Goal: Information Seeking & Learning: Learn about a topic

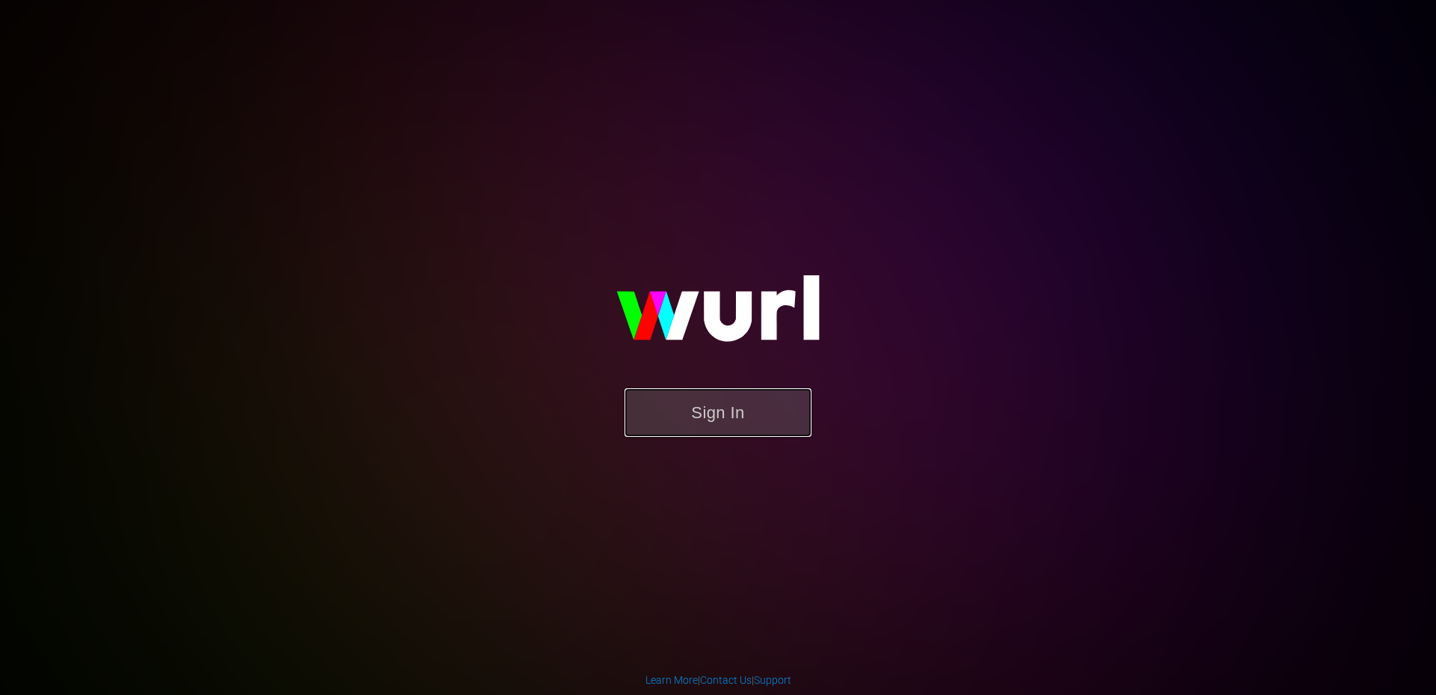
click at [682, 414] on button "Sign In" at bounding box center [717, 412] width 187 height 49
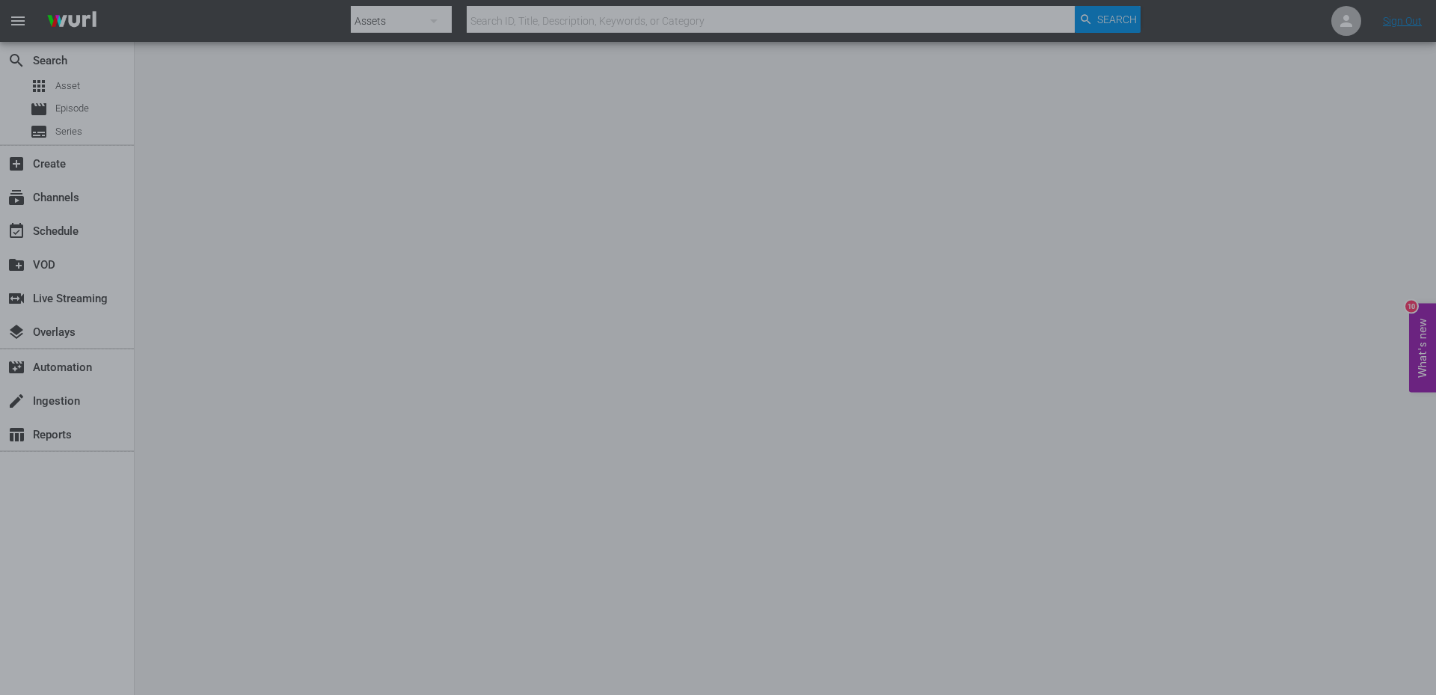
click at [61, 132] on div at bounding box center [718, 347] width 1436 height 695
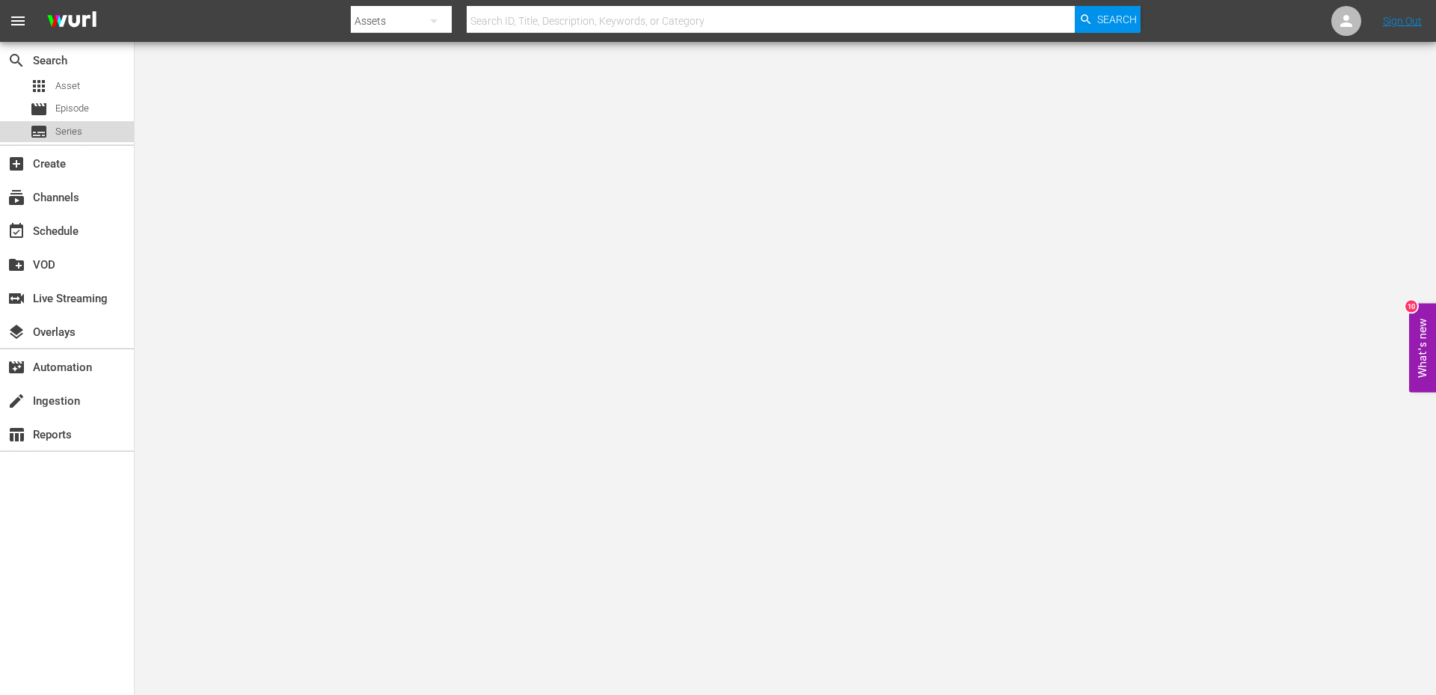
click at [61, 132] on span "Series" at bounding box center [68, 131] width 27 height 15
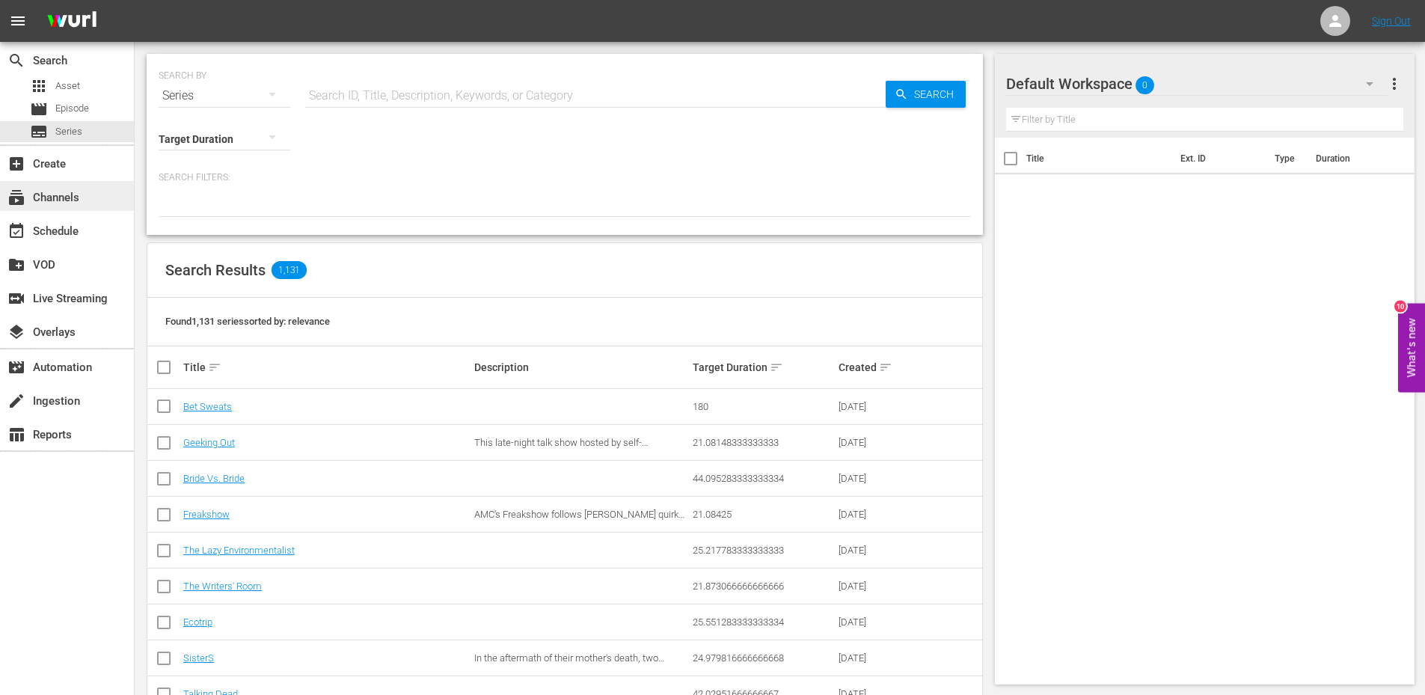
click at [51, 197] on div "subscriptions Channels" at bounding box center [42, 194] width 84 height 13
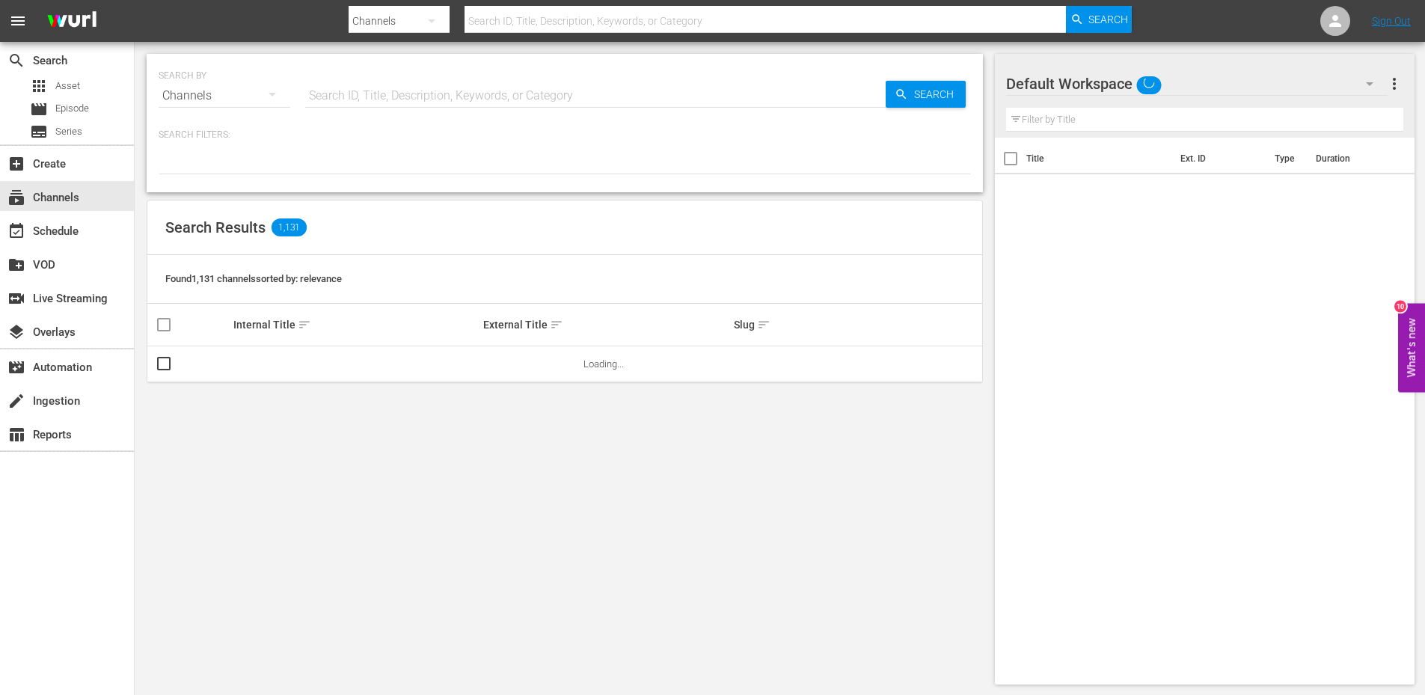
click at [317, 91] on input "text" at bounding box center [595, 96] width 580 height 36
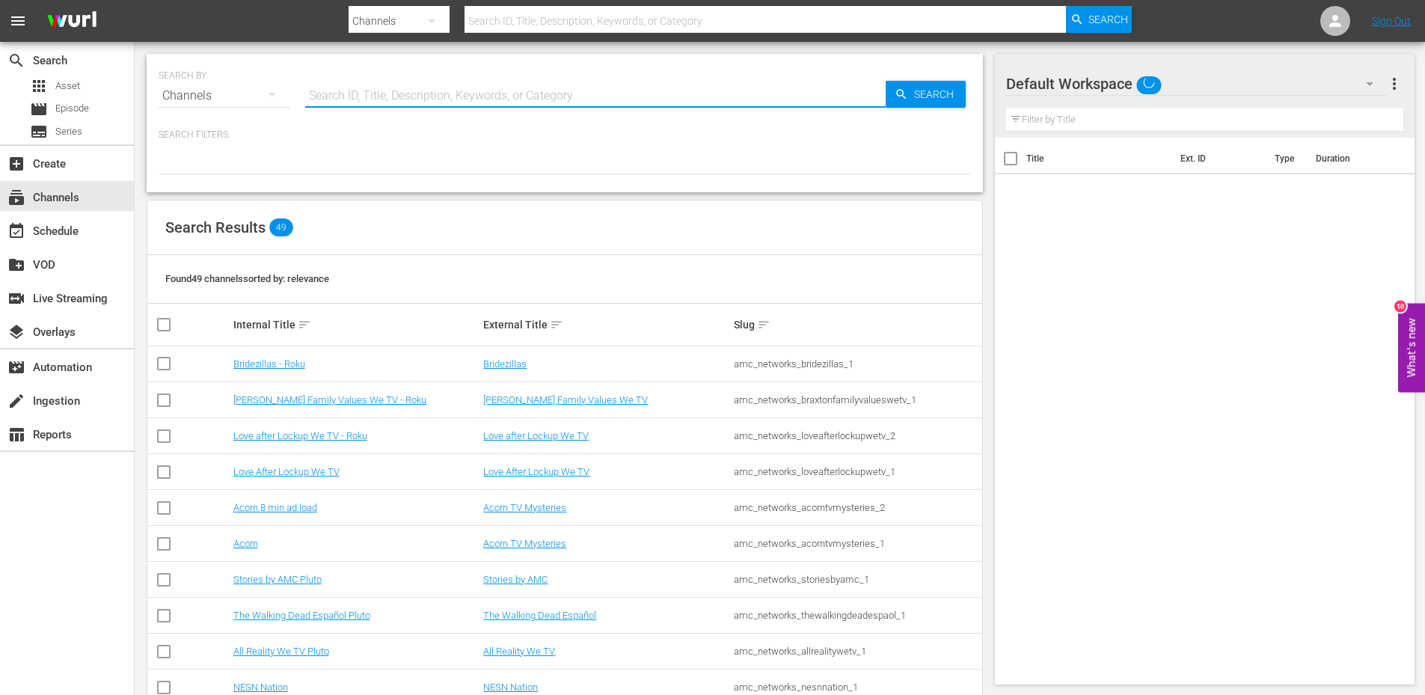
click at [317, 91] on input "text" at bounding box center [595, 96] width 580 height 36
type input "Anime"
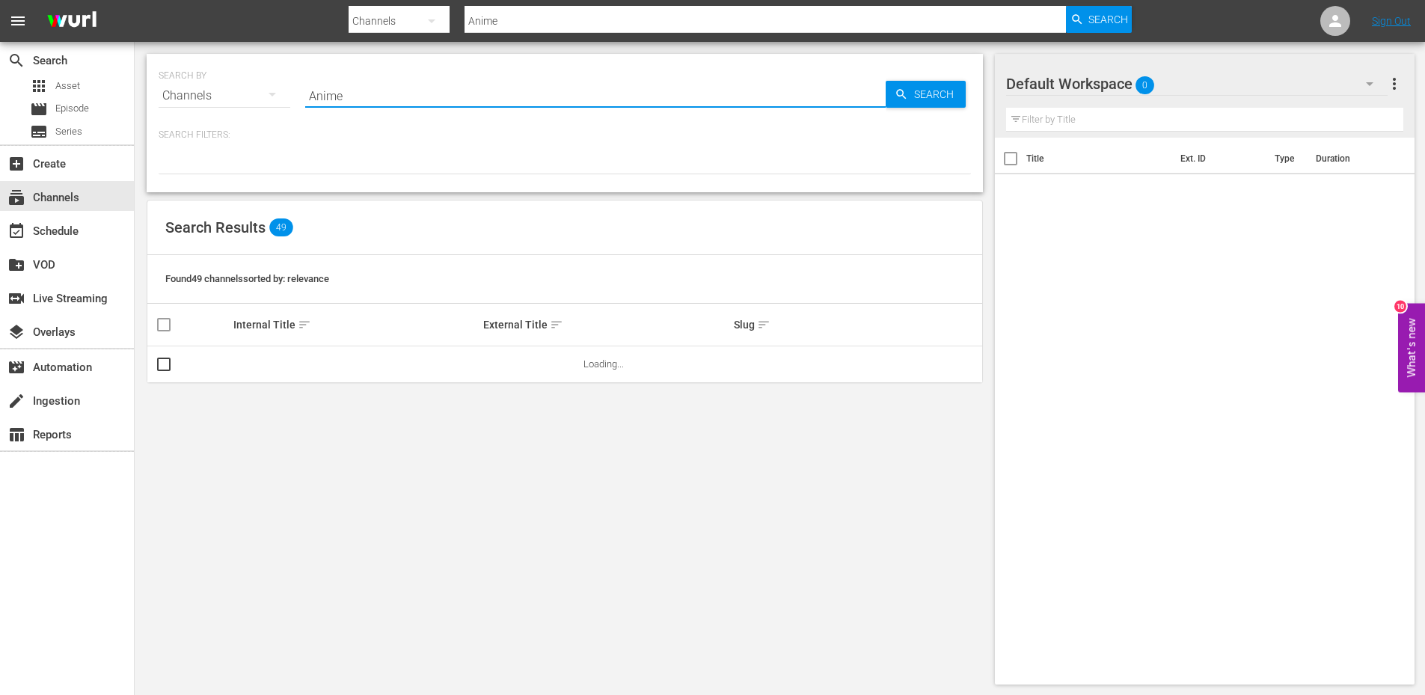
type input "Anime x HIDIVE"
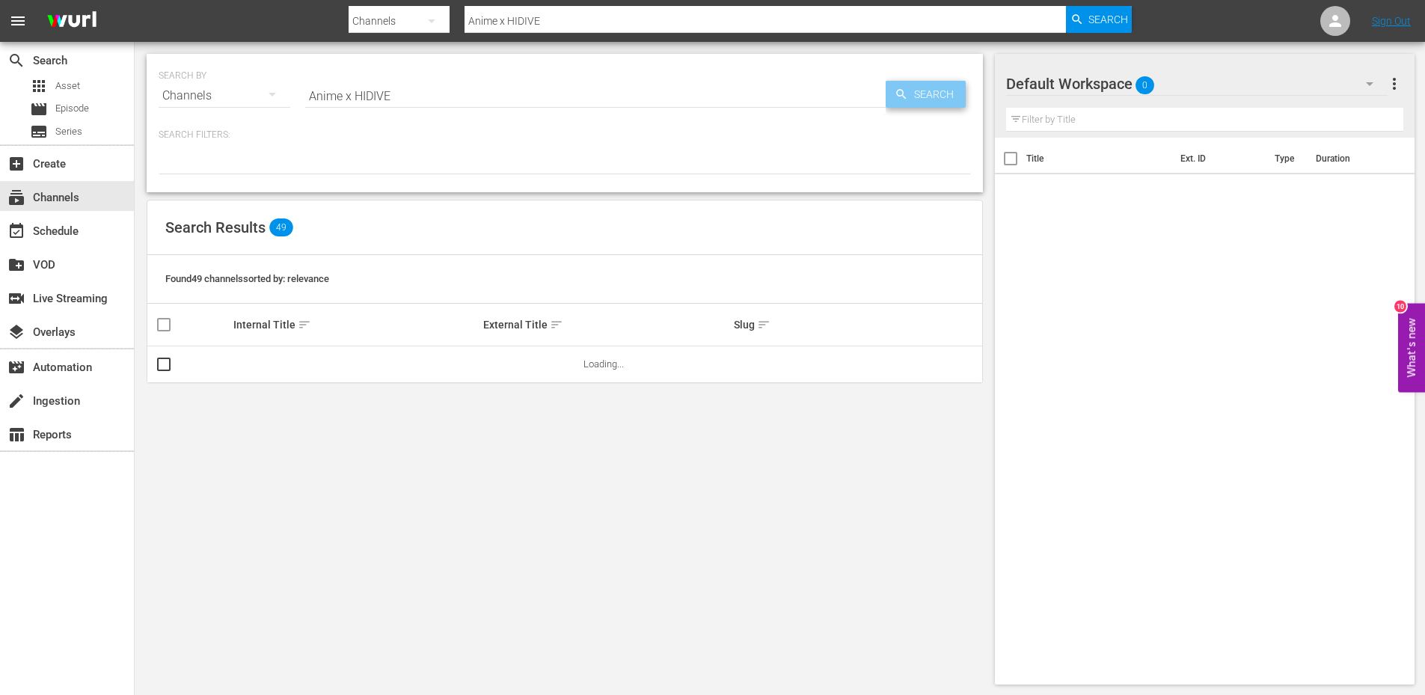
click at [930, 93] on span "Search" at bounding box center [937, 94] width 58 height 27
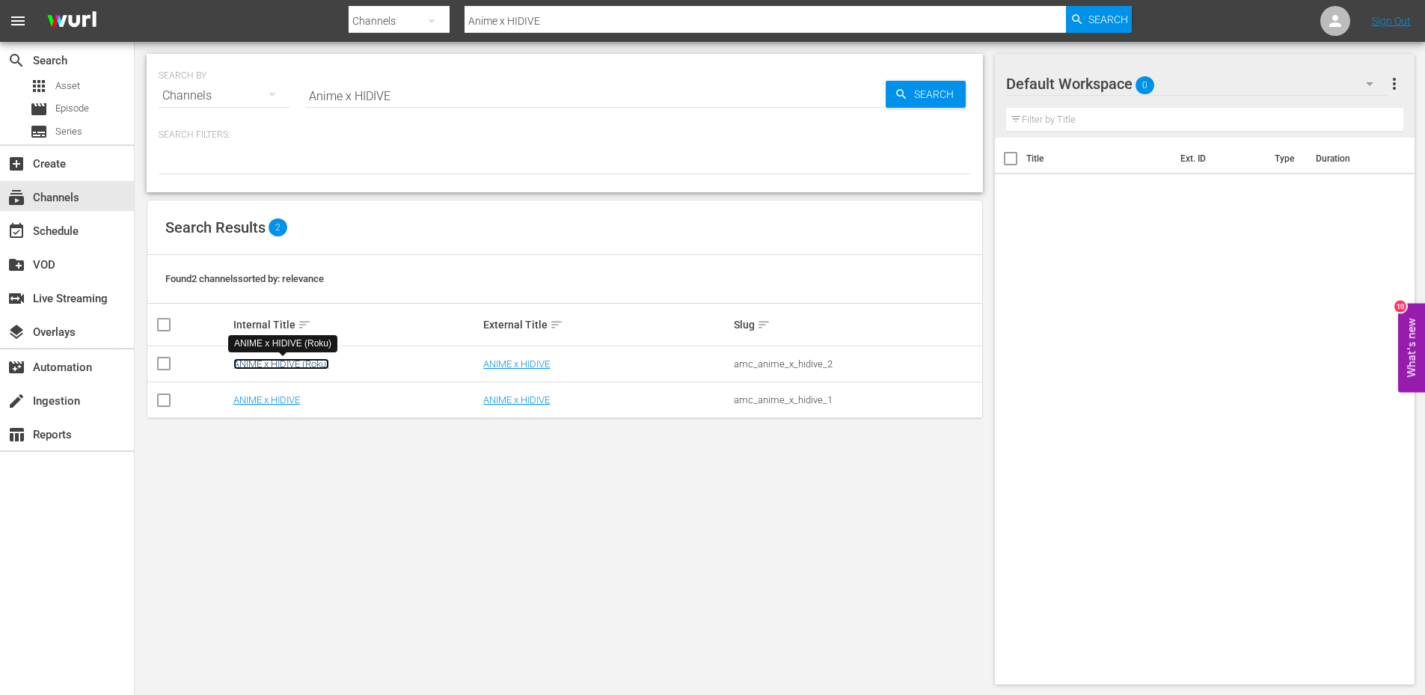
click at [264, 364] on link "ANIME x HIDIVE (Roku)" at bounding box center [281, 363] width 96 height 11
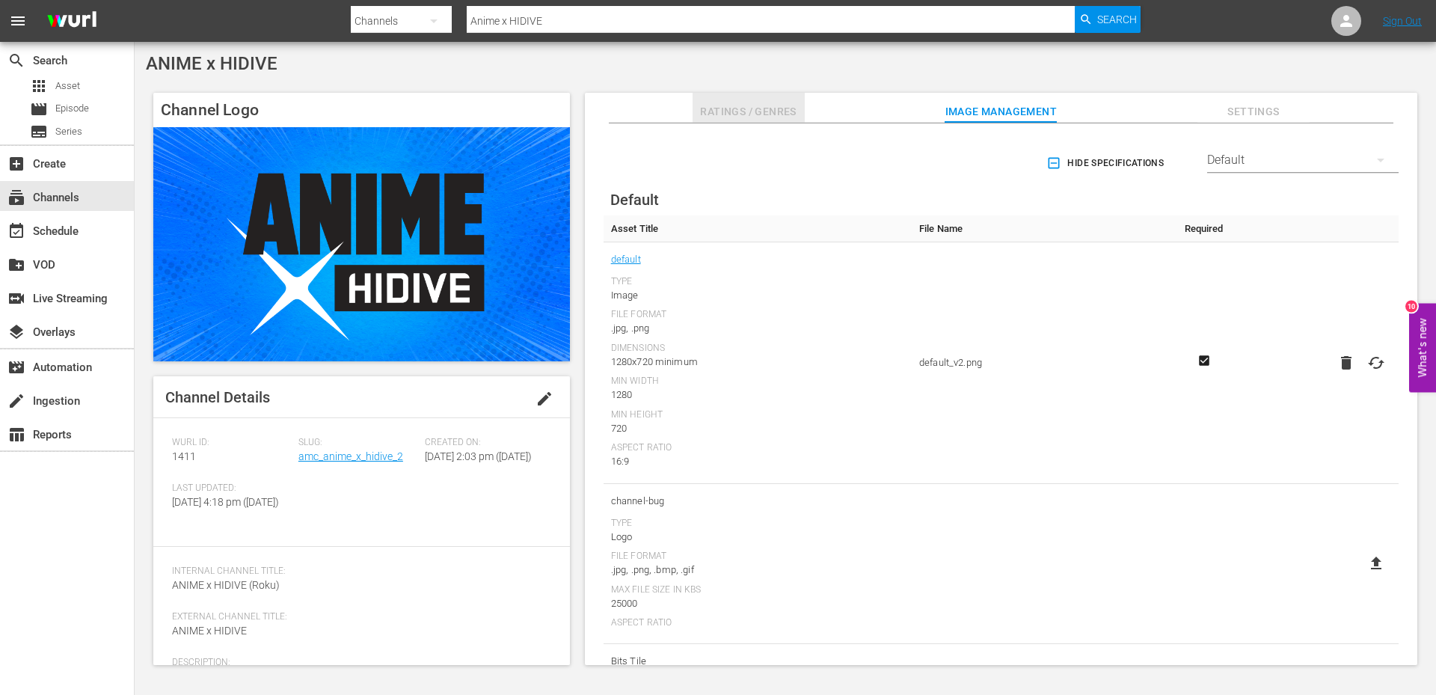
click at [753, 106] on span "Ratings / Genres" at bounding box center [749, 111] width 112 height 19
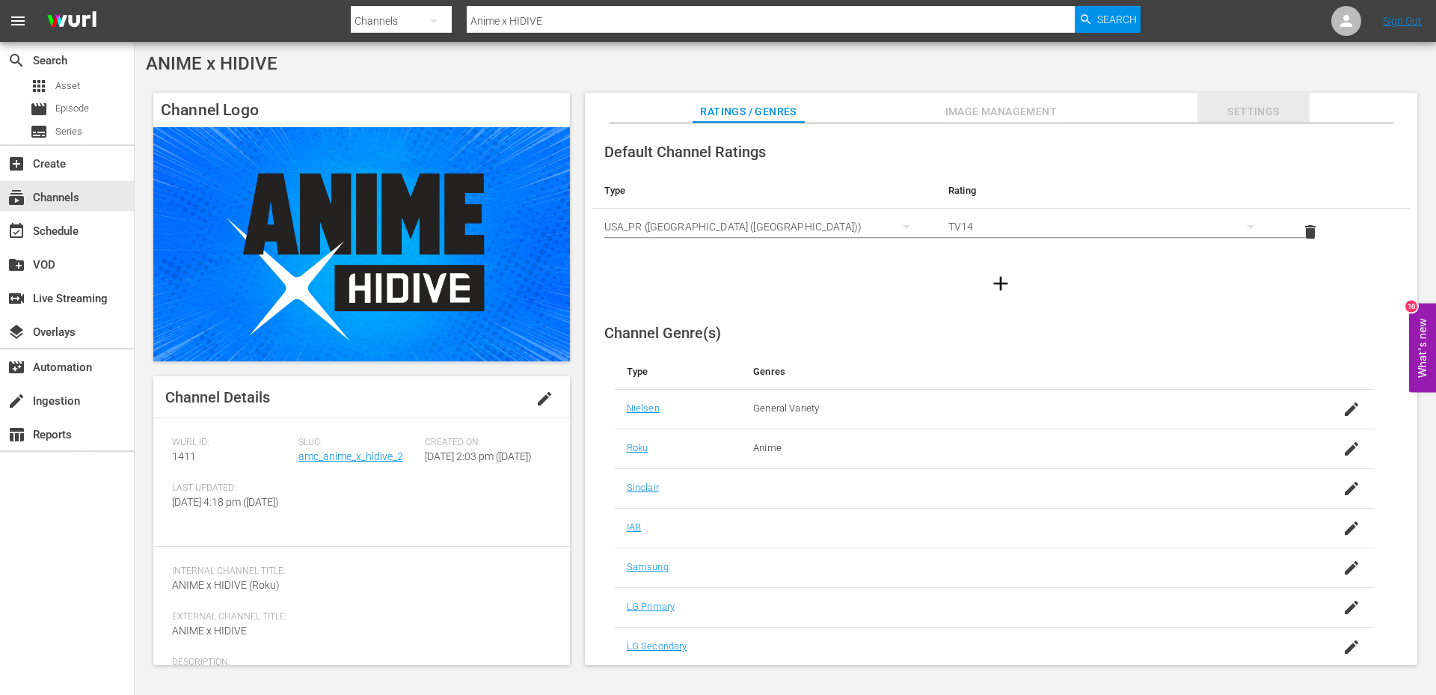
click at [1243, 109] on span "Settings" at bounding box center [1253, 111] width 112 height 19
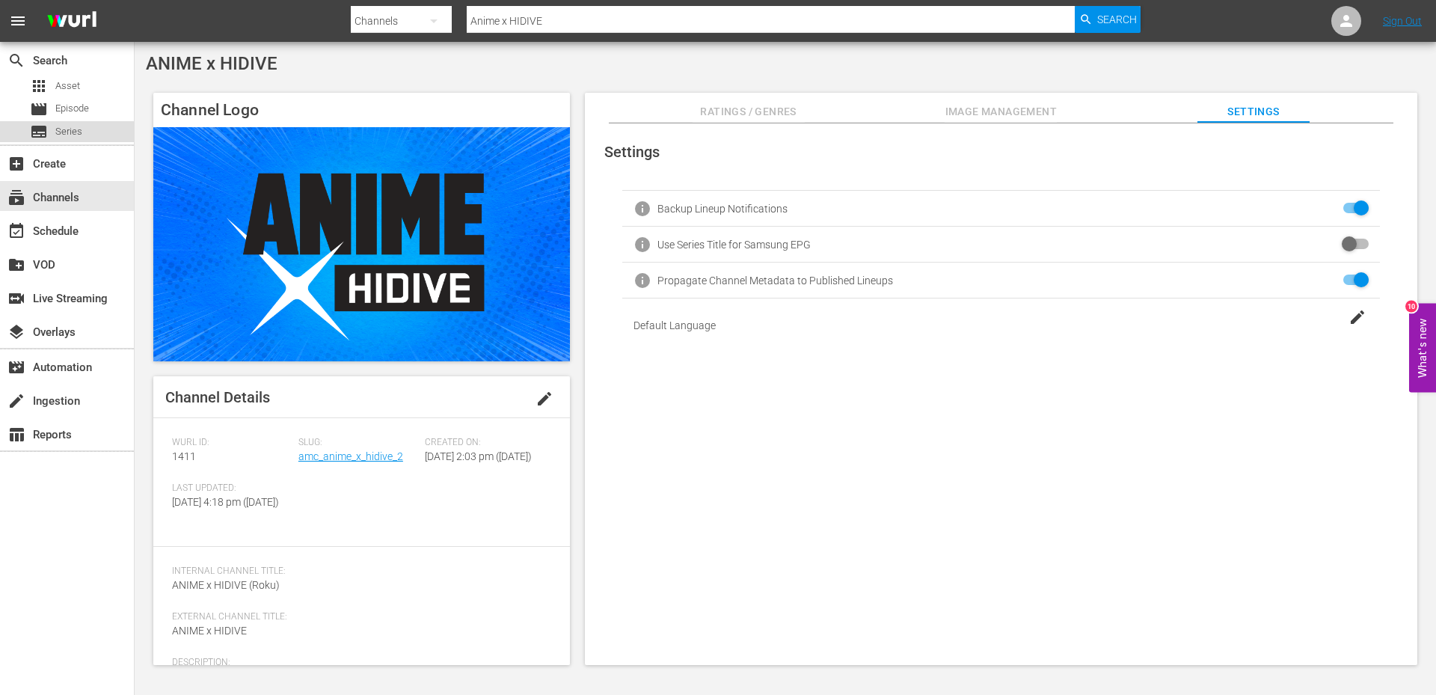
click at [64, 135] on span "Series" at bounding box center [68, 131] width 27 height 15
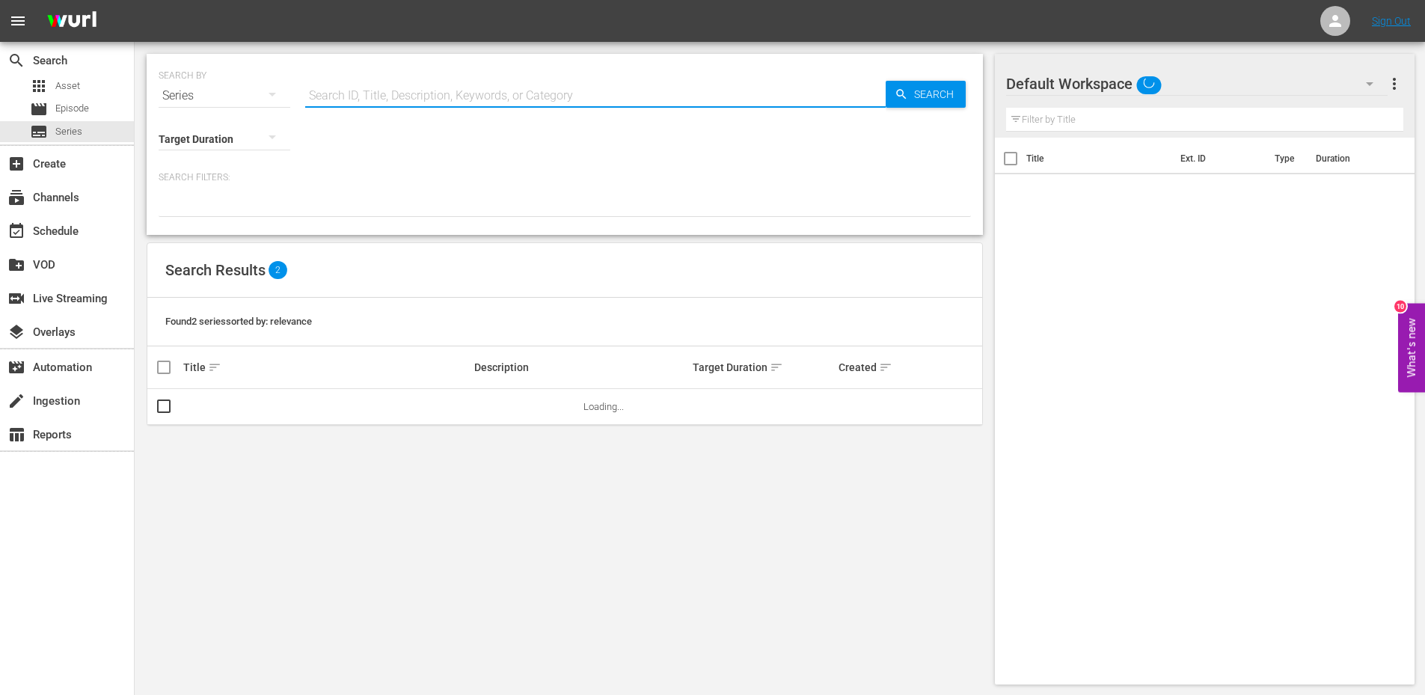
click at [354, 100] on input "text" at bounding box center [595, 96] width 580 height 36
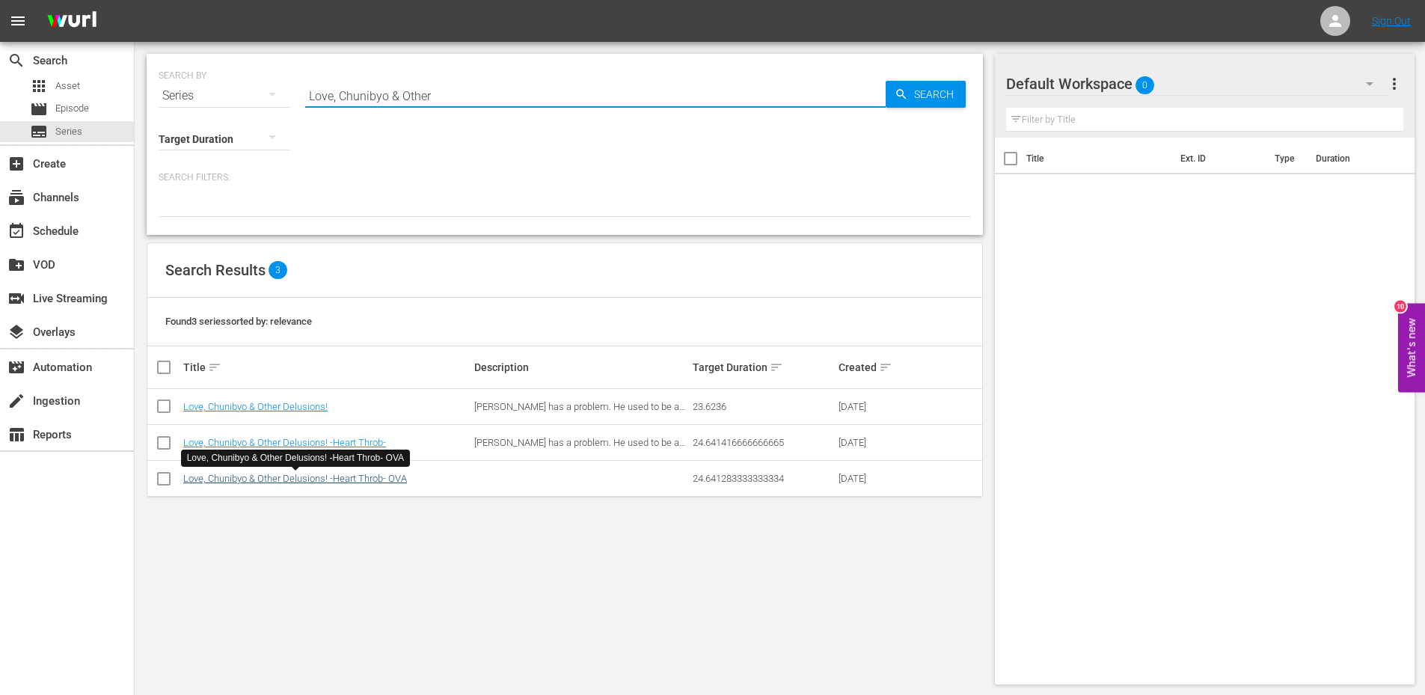
type input "Love, Chunibyo & Other"
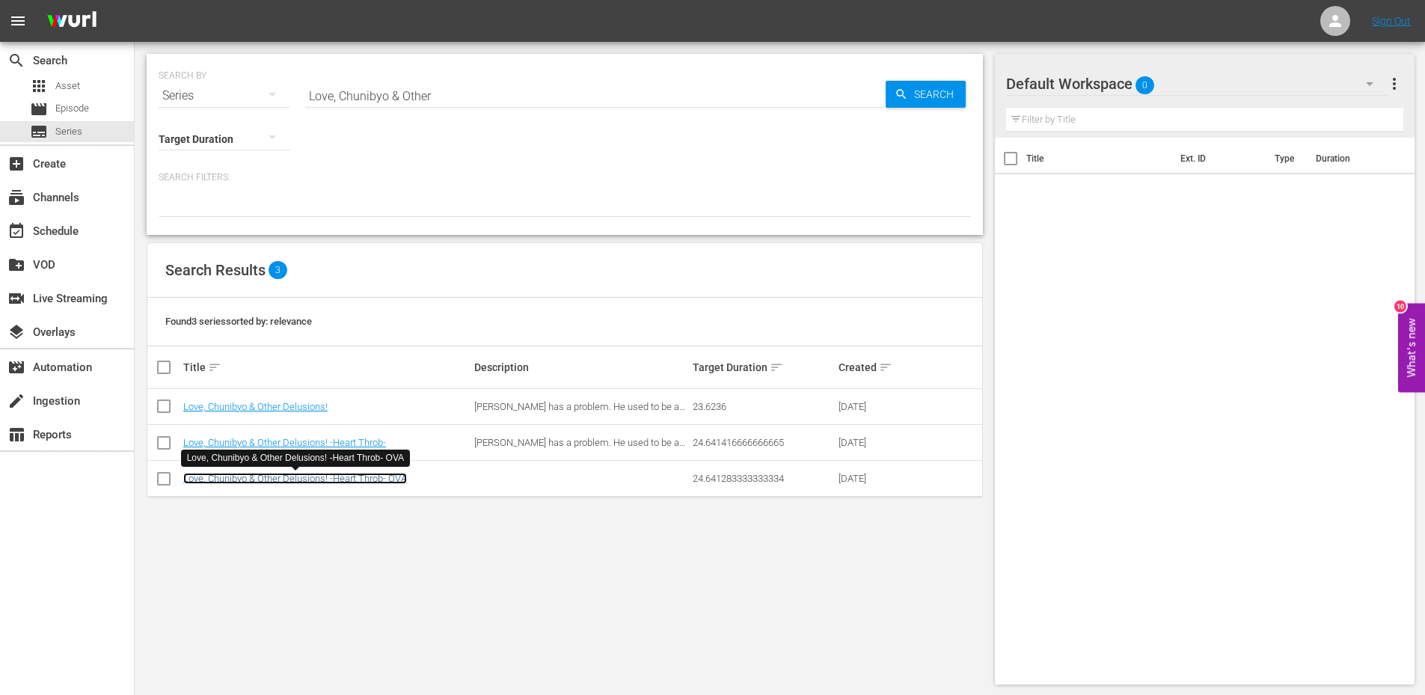
click at [306, 482] on link "Love, Chunibyo & Other Delusions! -Heart Throb- OVA" at bounding box center [295, 478] width 224 height 11
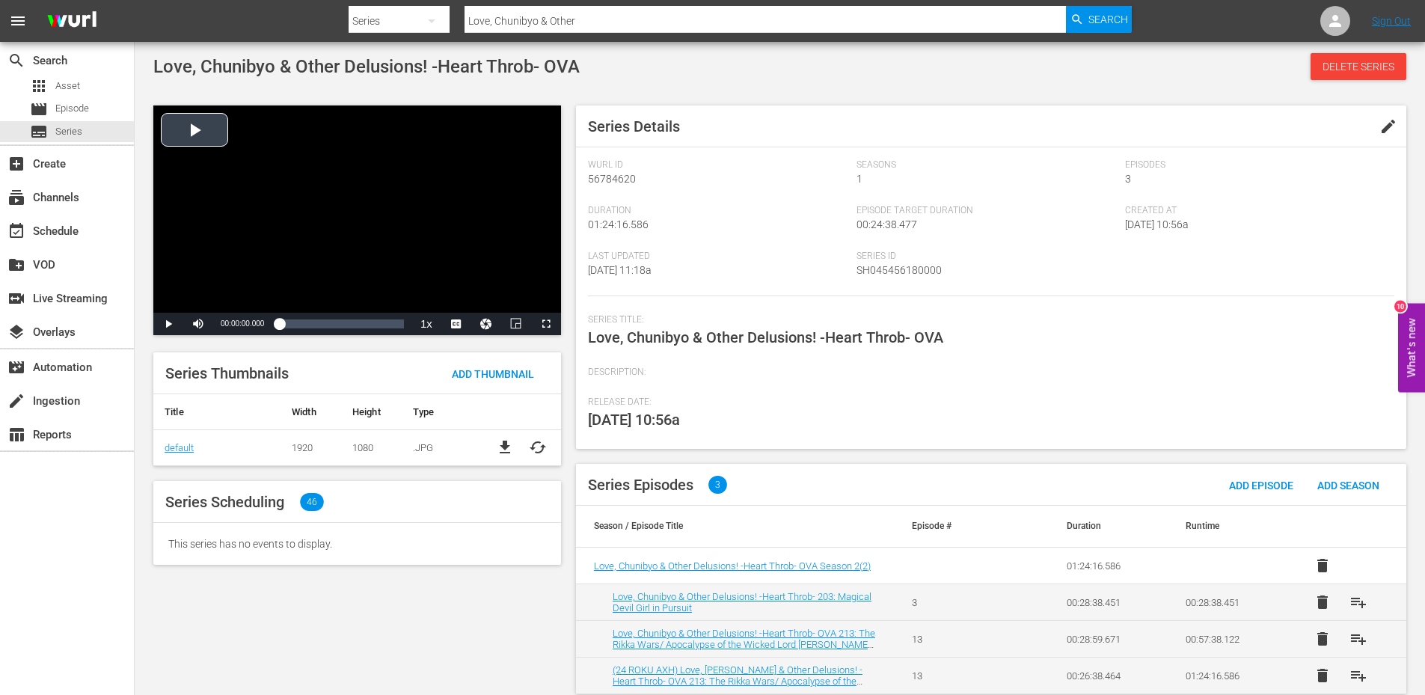
click at [203, 140] on div "Video Player" at bounding box center [357, 208] width 408 height 207
click at [456, 324] on span "Video Player" at bounding box center [456, 324] width 0 height 0
click at [455, 272] on span "english" at bounding box center [456, 270] width 28 height 10
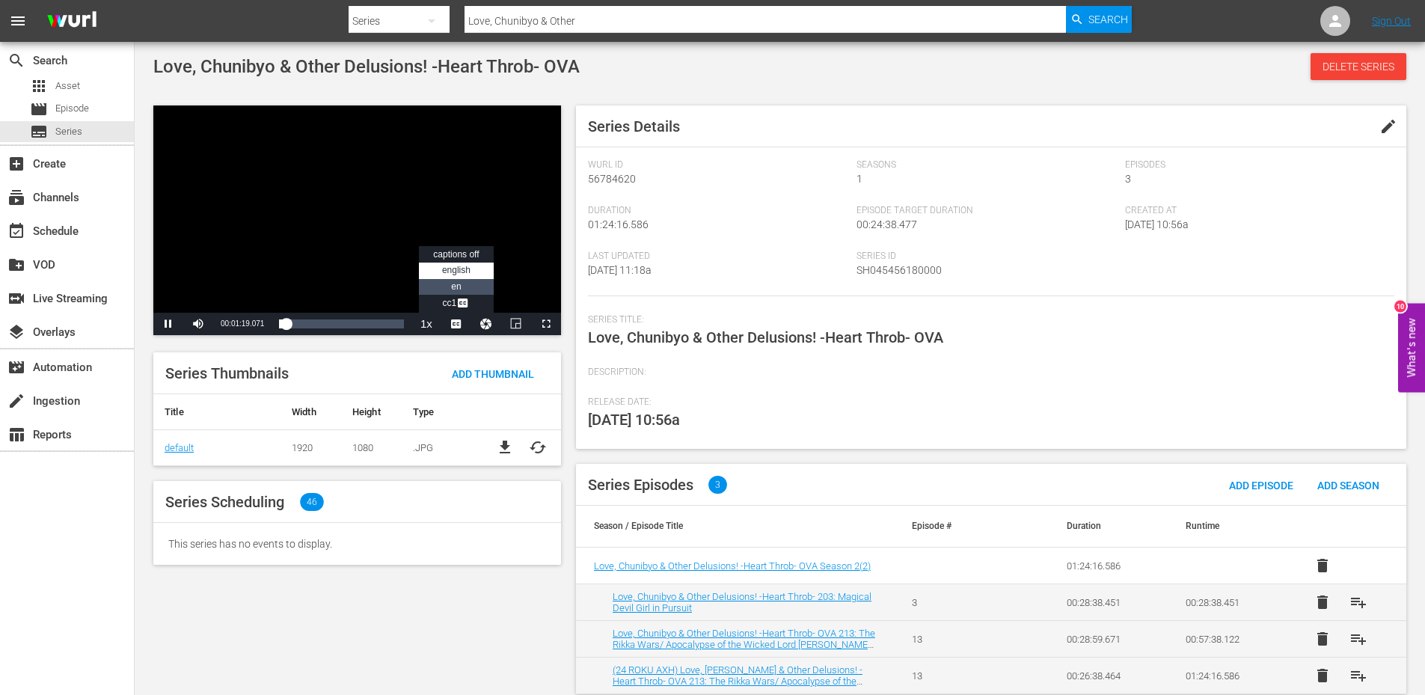
click at [457, 286] on span "en" at bounding box center [456, 286] width 10 height 10
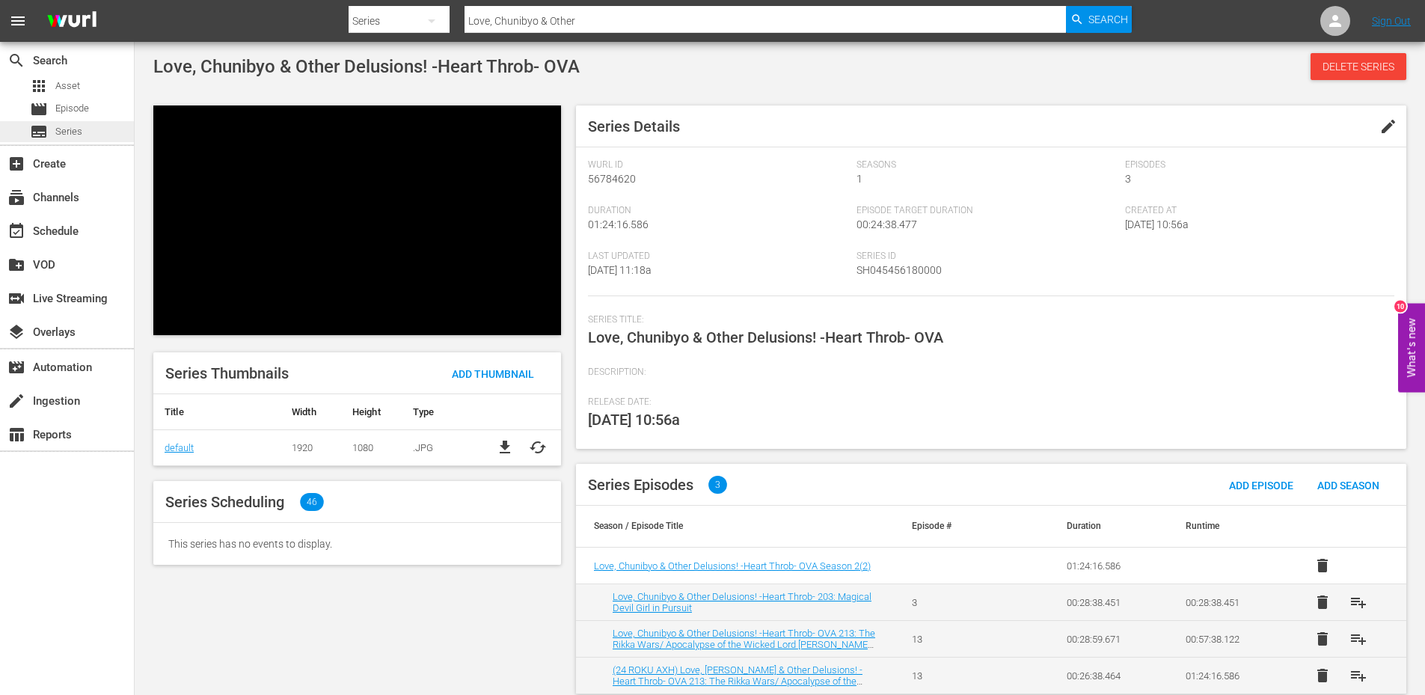
click at [73, 138] on span "Series" at bounding box center [68, 131] width 27 height 15
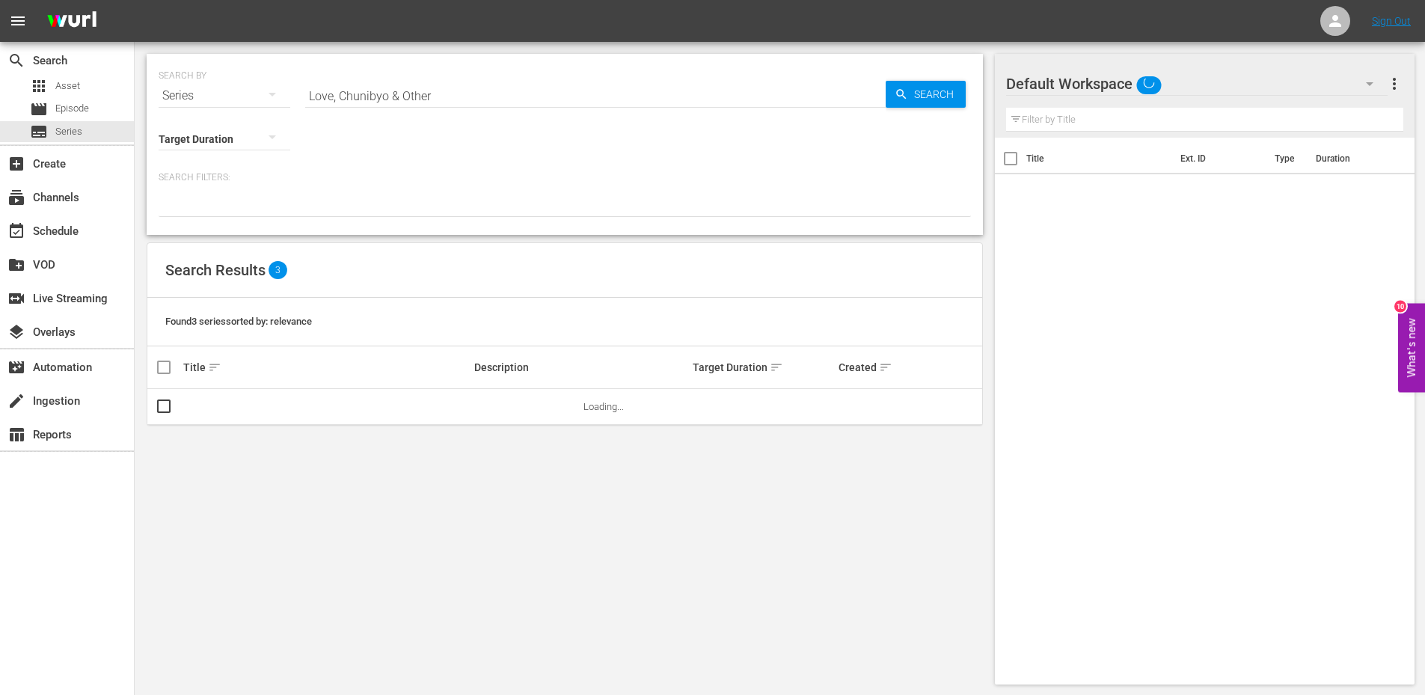
click at [452, 96] on input "Love, Chunibyo & Other" at bounding box center [595, 96] width 580 height 36
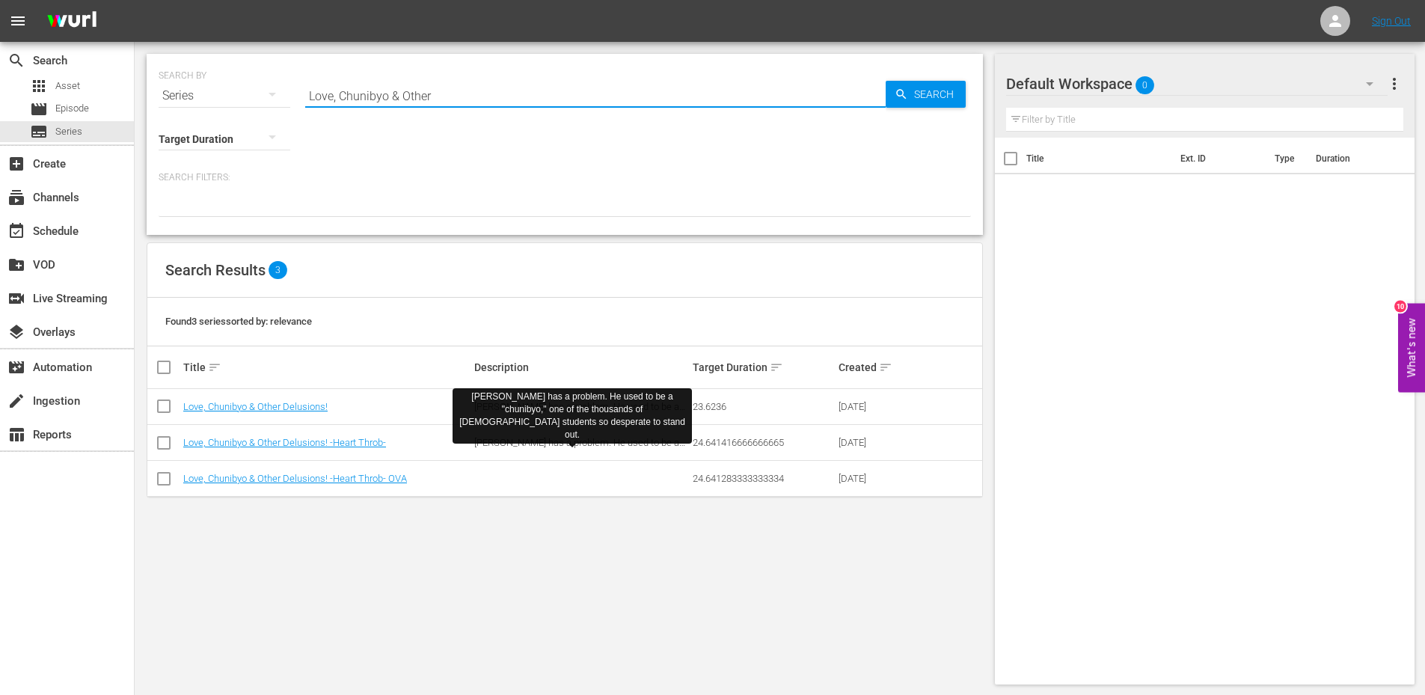
click at [529, 443] on span "Yuta Togashi has a problem. He used to be a "chunibyo," one of the thousands of…" at bounding box center [579, 459] width 211 height 45
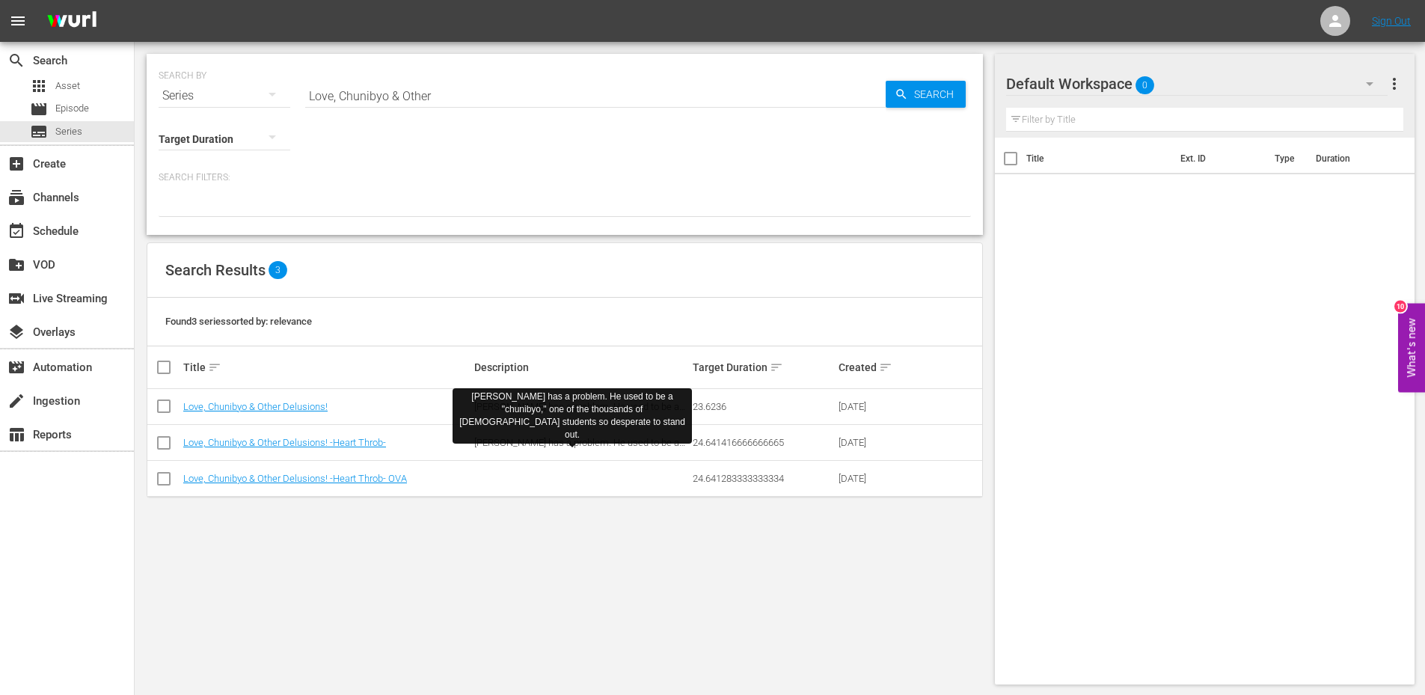
click at [529, 443] on span "Yuta Togashi has a problem. He used to be a "chunibyo," one of the thousands of…" at bounding box center [579, 459] width 211 height 45
drag, startPoint x: 529, startPoint y: 443, endPoint x: 508, endPoint y: 408, distance: 40.9
click at [508, 408] on div "Yuta Togashi has a problem. He used to be a "chunibyo," one of the thousands of…" at bounding box center [571, 416] width 227 height 52
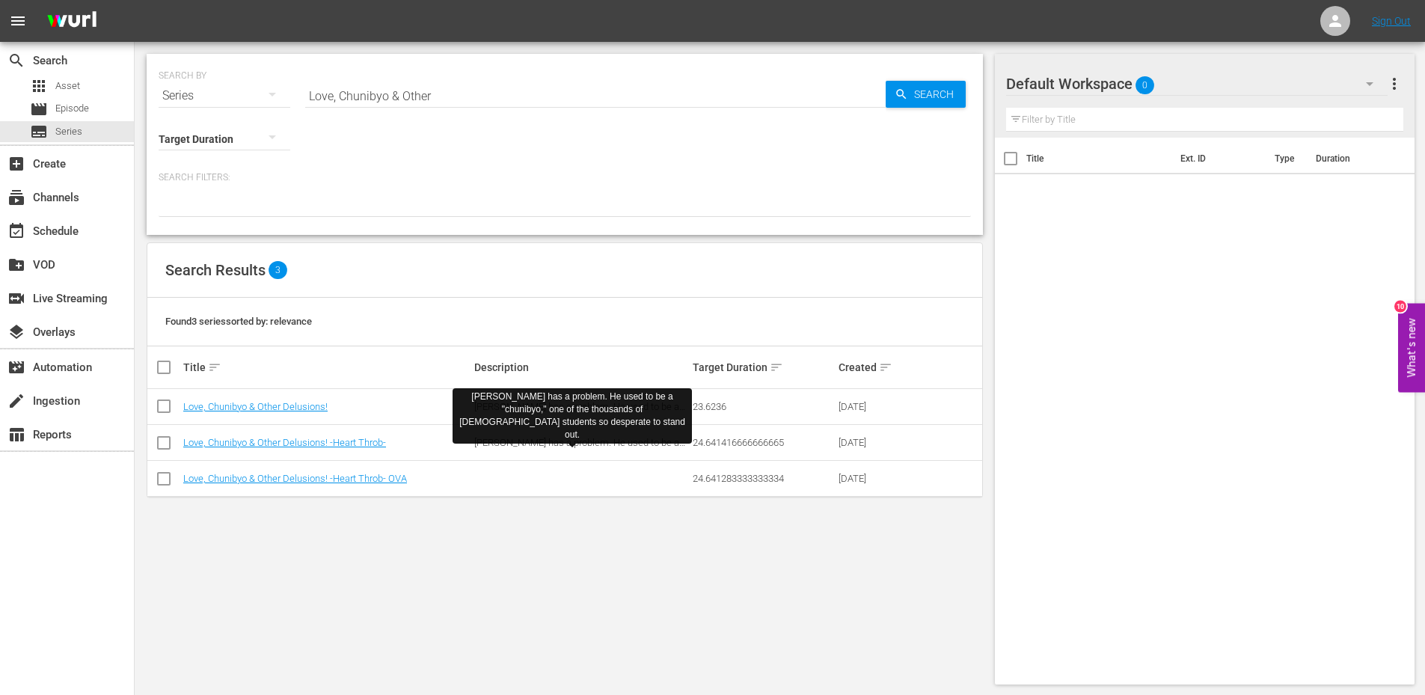
drag, startPoint x: 518, startPoint y: 445, endPoint x: 677, endPoint y: 584, distance: 210.9
click at [677, 584] on div "SEARCH BY Search By Series Search ID, Title, Description, Keywords, or Category…" at bounding box center [565, 369] width 860 height 654
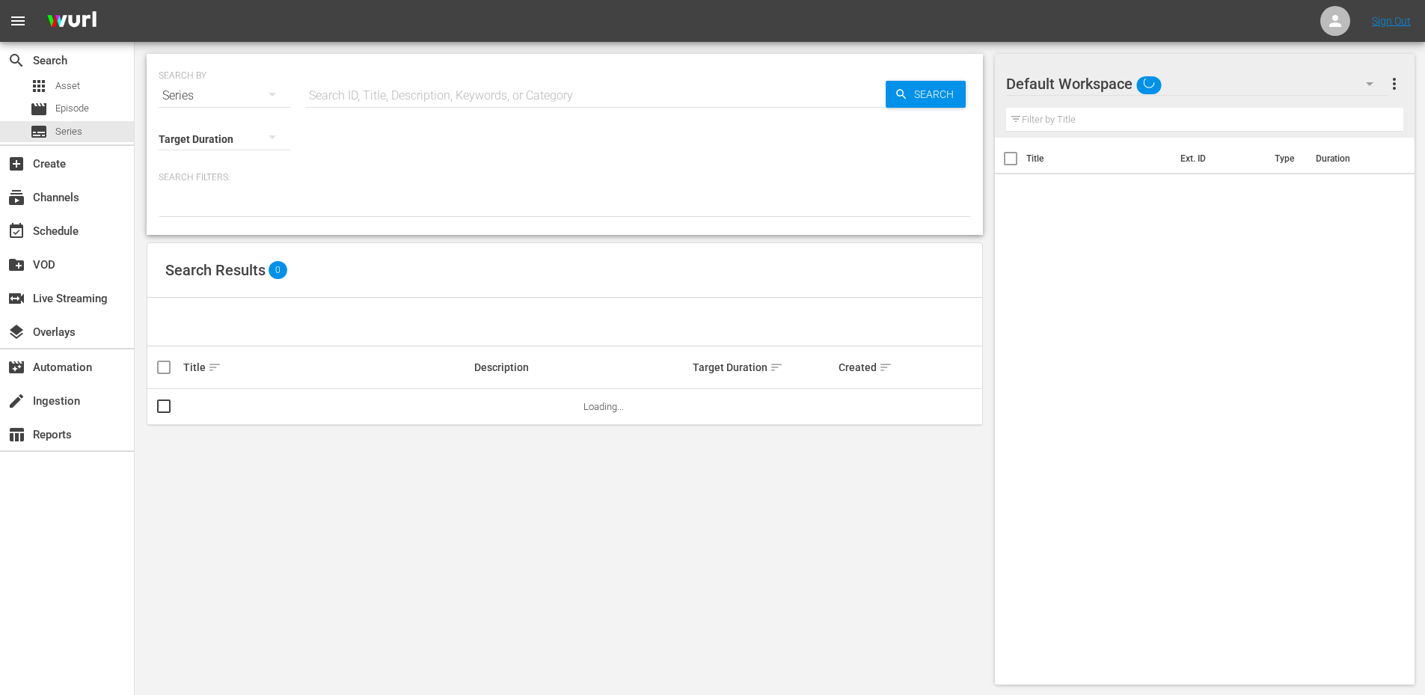
click at [405, 106] on div "Search ID, Title, Description, Keywords, or Category" at bounding box center [595, 96] width 580 height 36
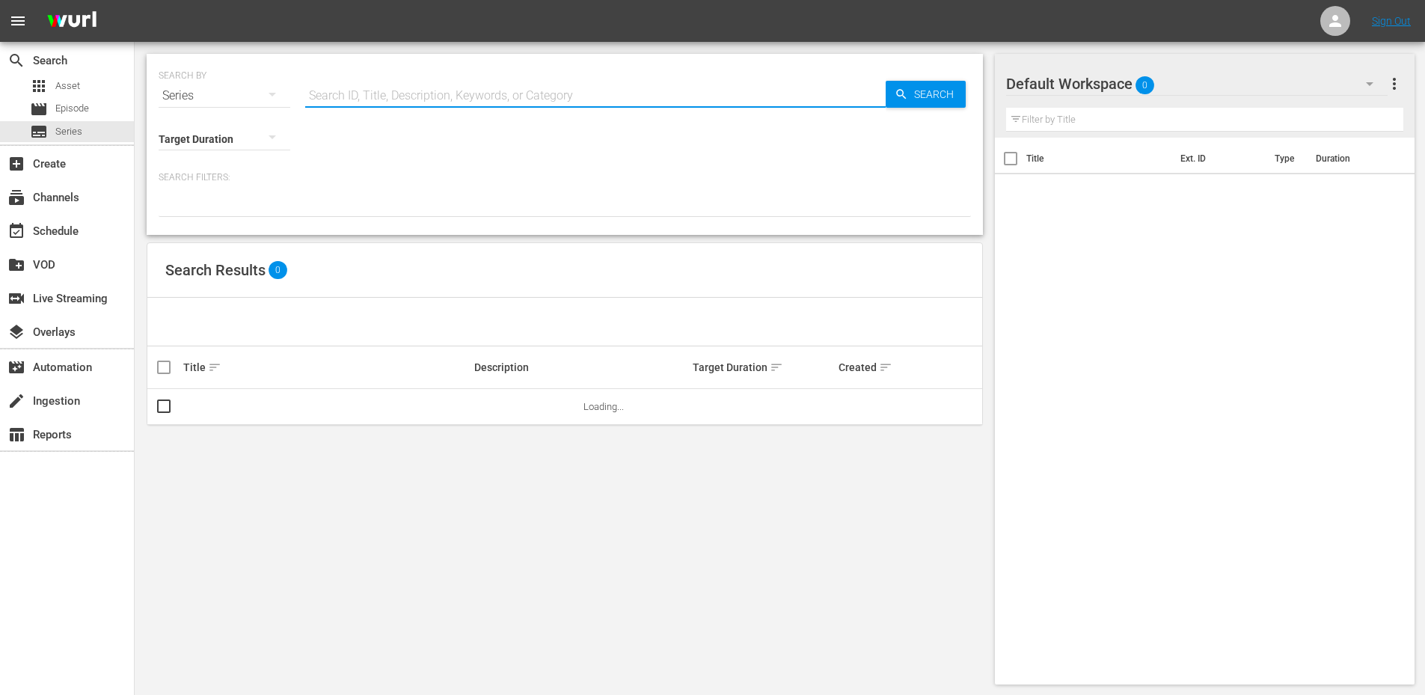
paste input "My Teen Romantic Comedy SNAFU"
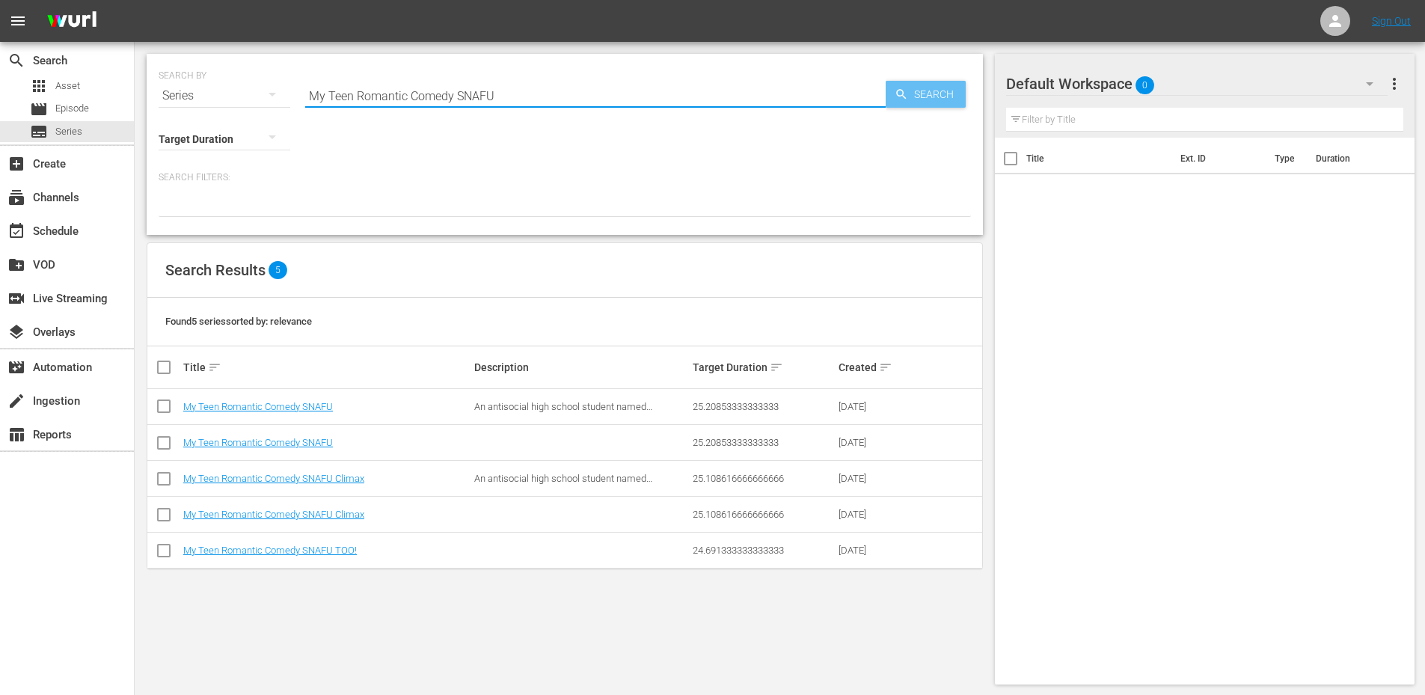
type input "My Teen Romantic Comedy SNAFU"
click at [934, 101] on span "Search" at bounding box center [937, 94] width 58 height 27
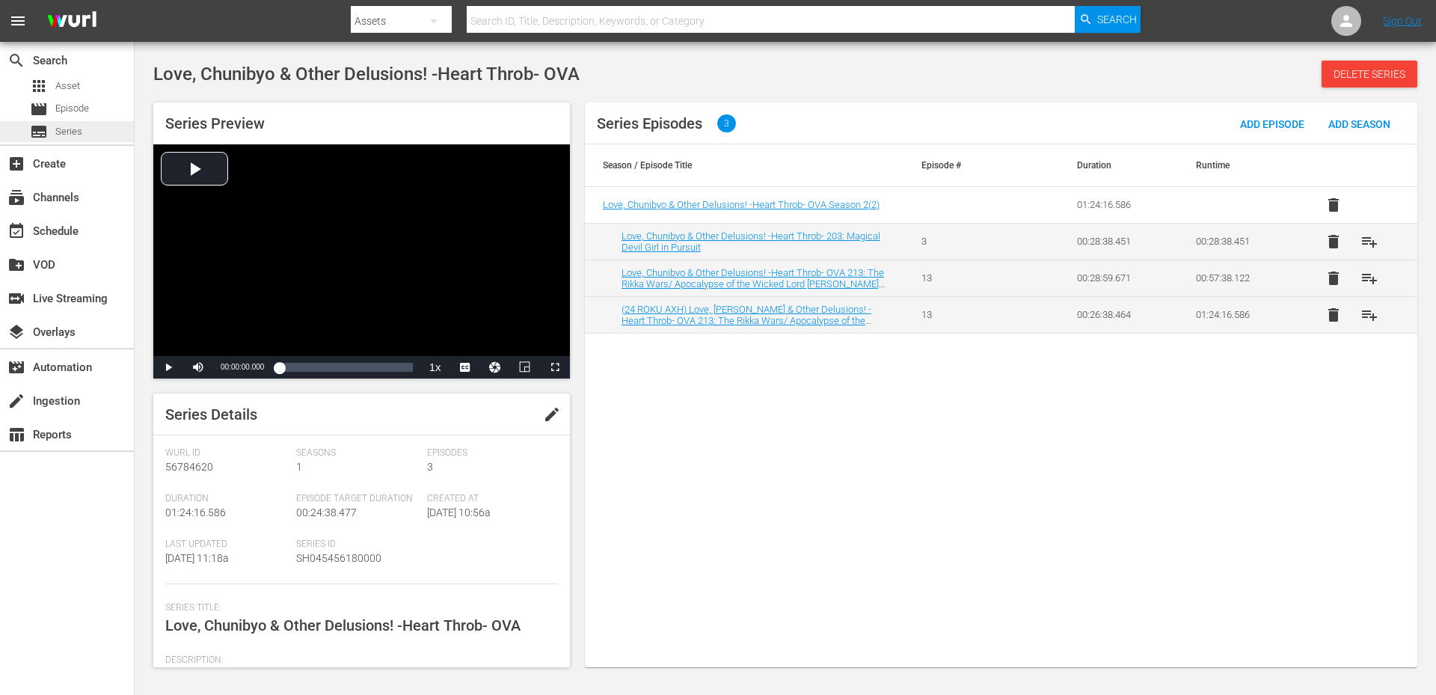
click at [56, 127] on span "Series" at bounding box center [68, 131] width 27 height 15
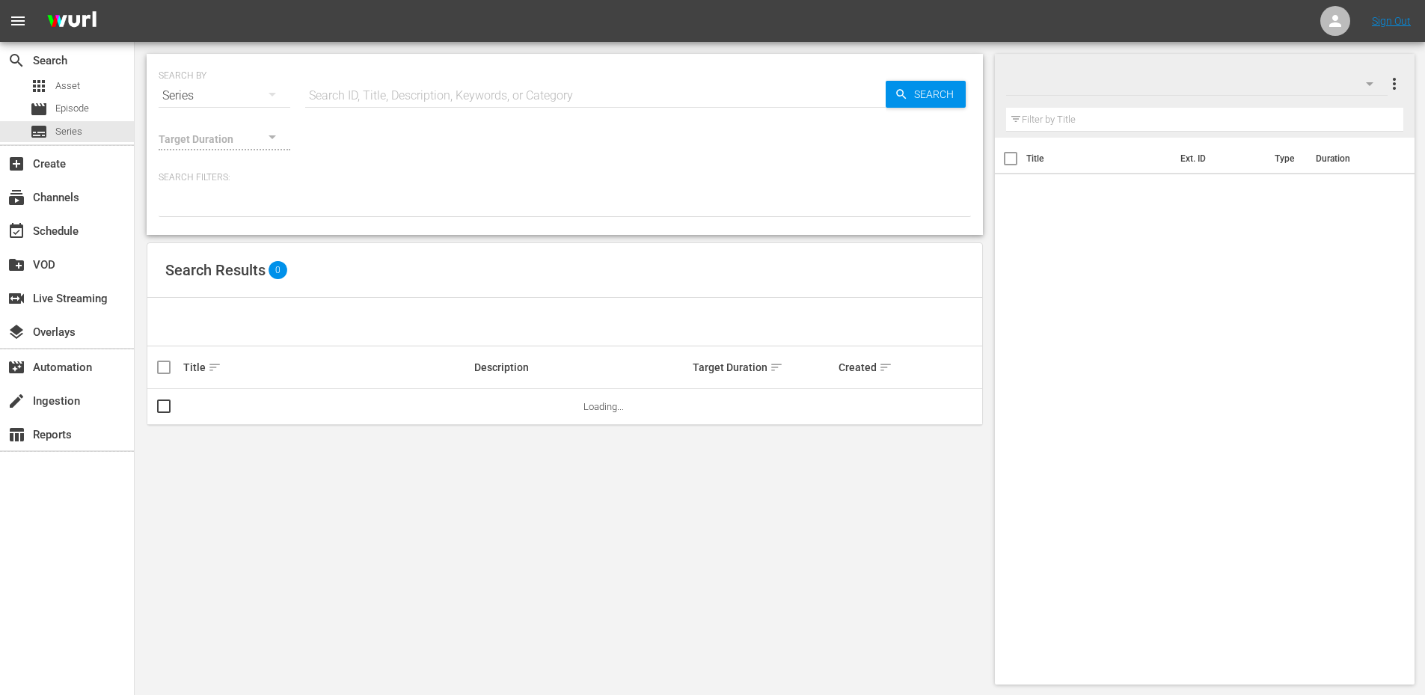
click at [111, 90] on input "text" at bounding box center [595, 96] width 580 height 36
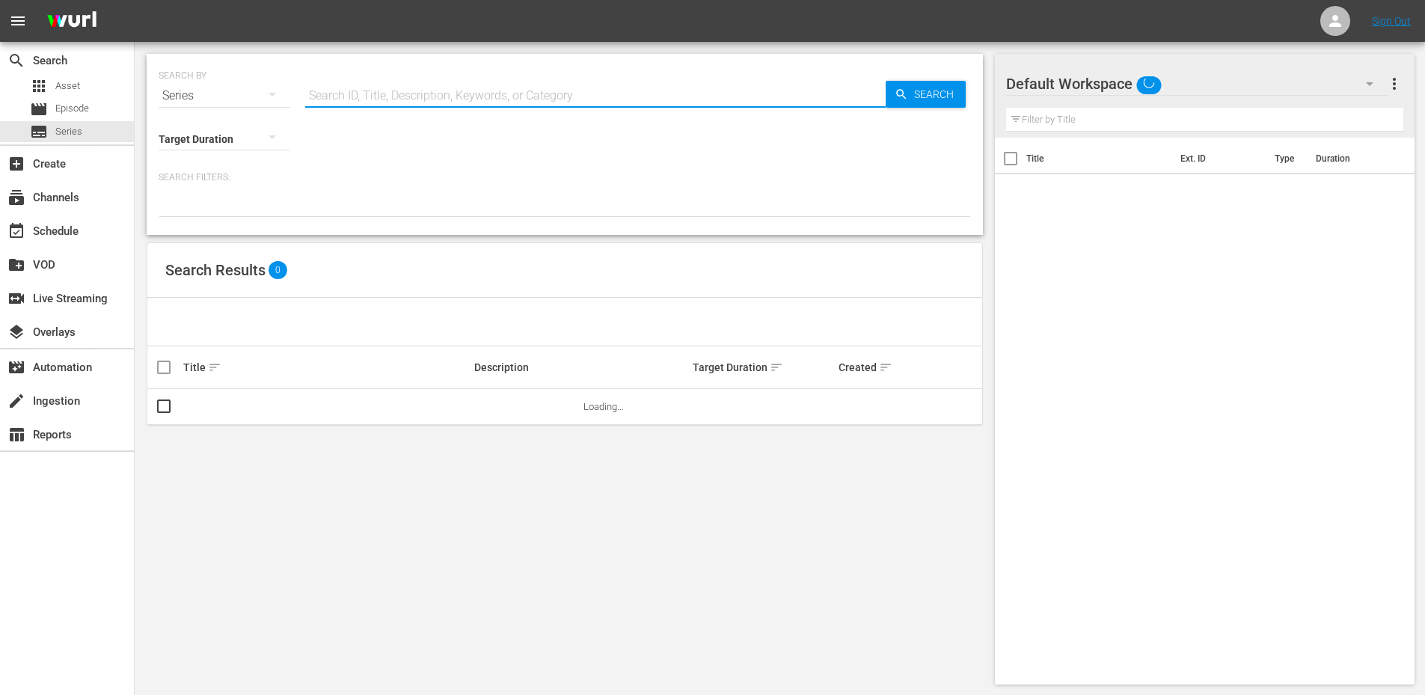
paste input "Teasing Master Takagi-san3"
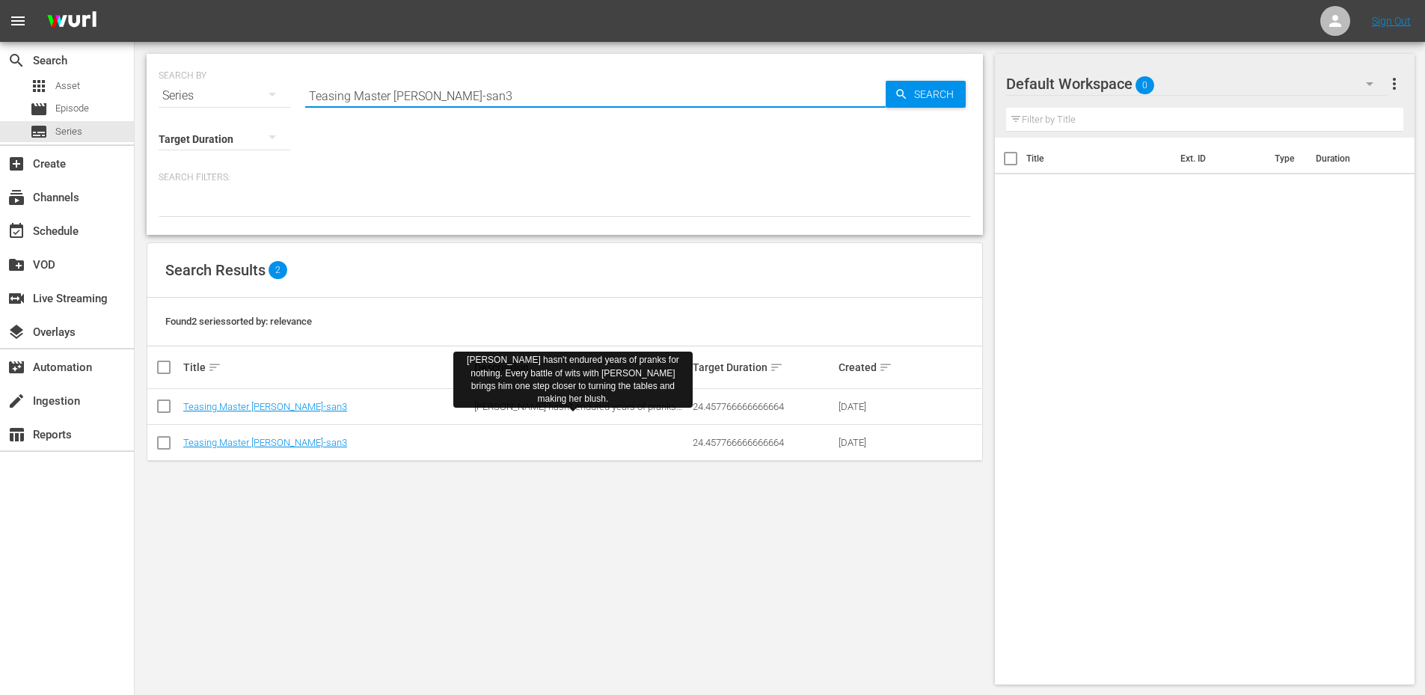
type input "Teasing Master Takagi-san3"
click at [111, 408] on span "Nishikata hasn't endured years of pranks for nothing. Every battle of wits with…" at bounding box center [578, 423] width 208 height 45
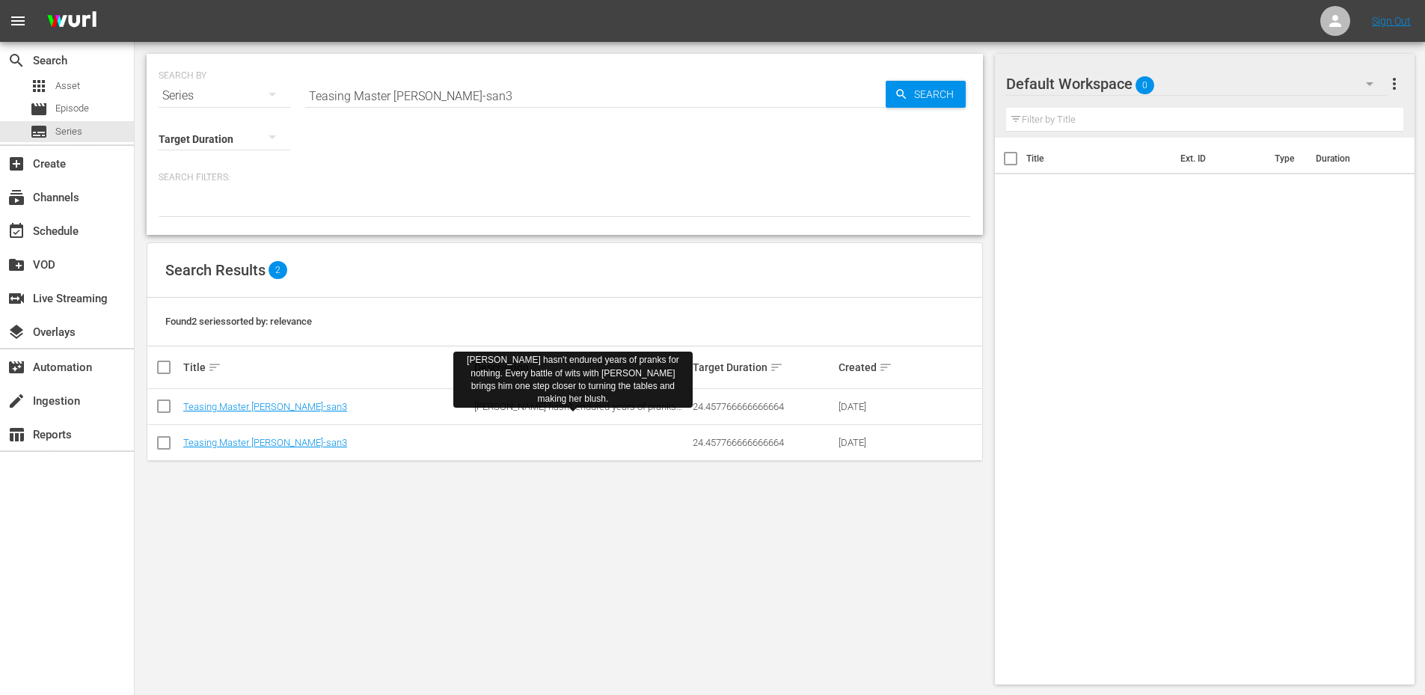
drag, startPoint x: 541, startPoint y: 408, endPoint x: 602, endPoint y: 399, distance: 61.2
click at [111, 399] on td "Nishikata hasn't endured years of pranks for nothing. Every battle of wits with…" at bounding box center [581, 407] width 218 height 36
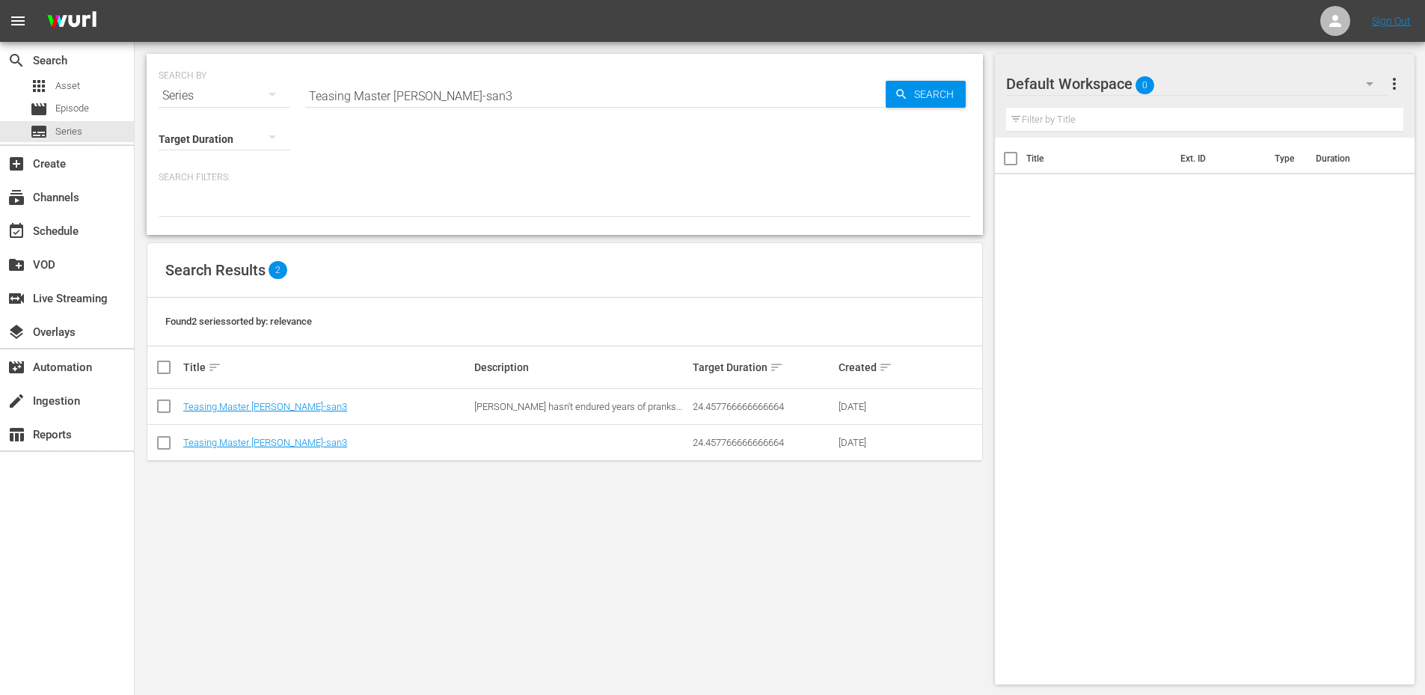
click at [111, 289] on div "Title Ext. ID Type Duration" at bounding box center [1205, 408] width 420 height 541
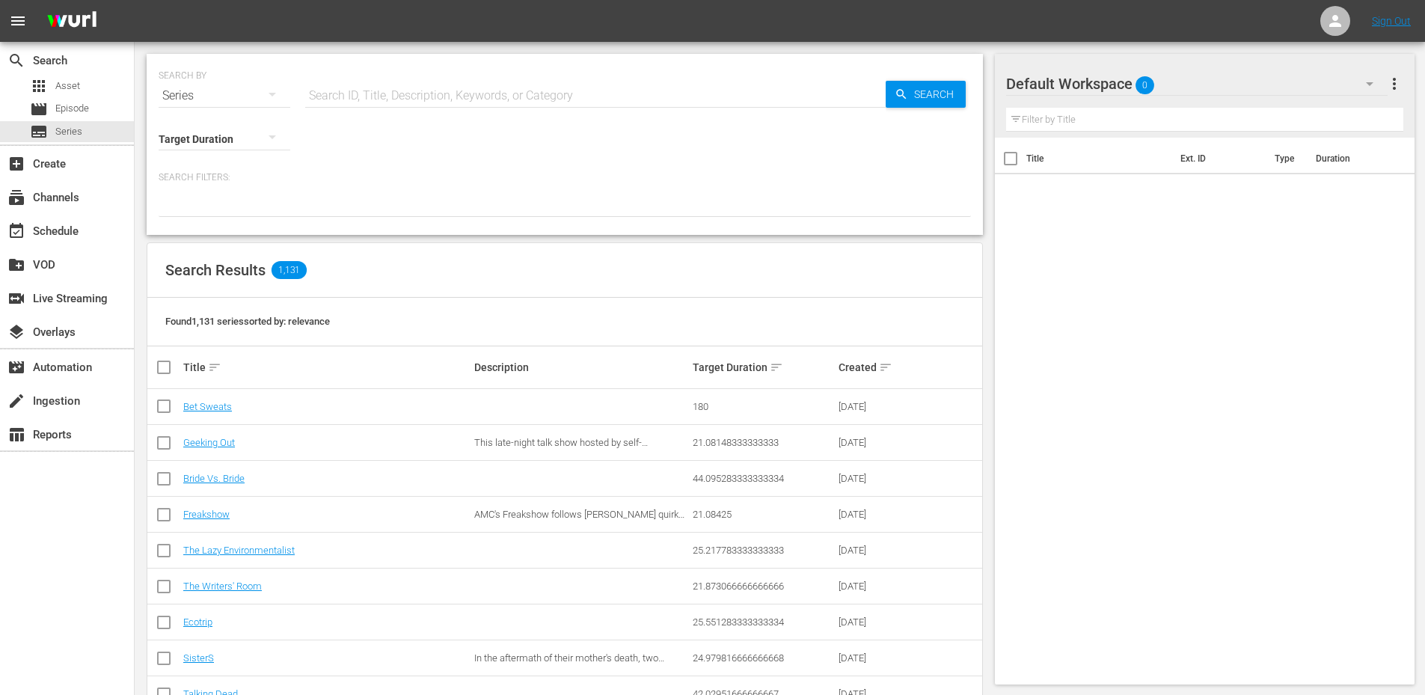
click at [394, 102] on input "text" at bounding box center [595, 96] width 580 height 36
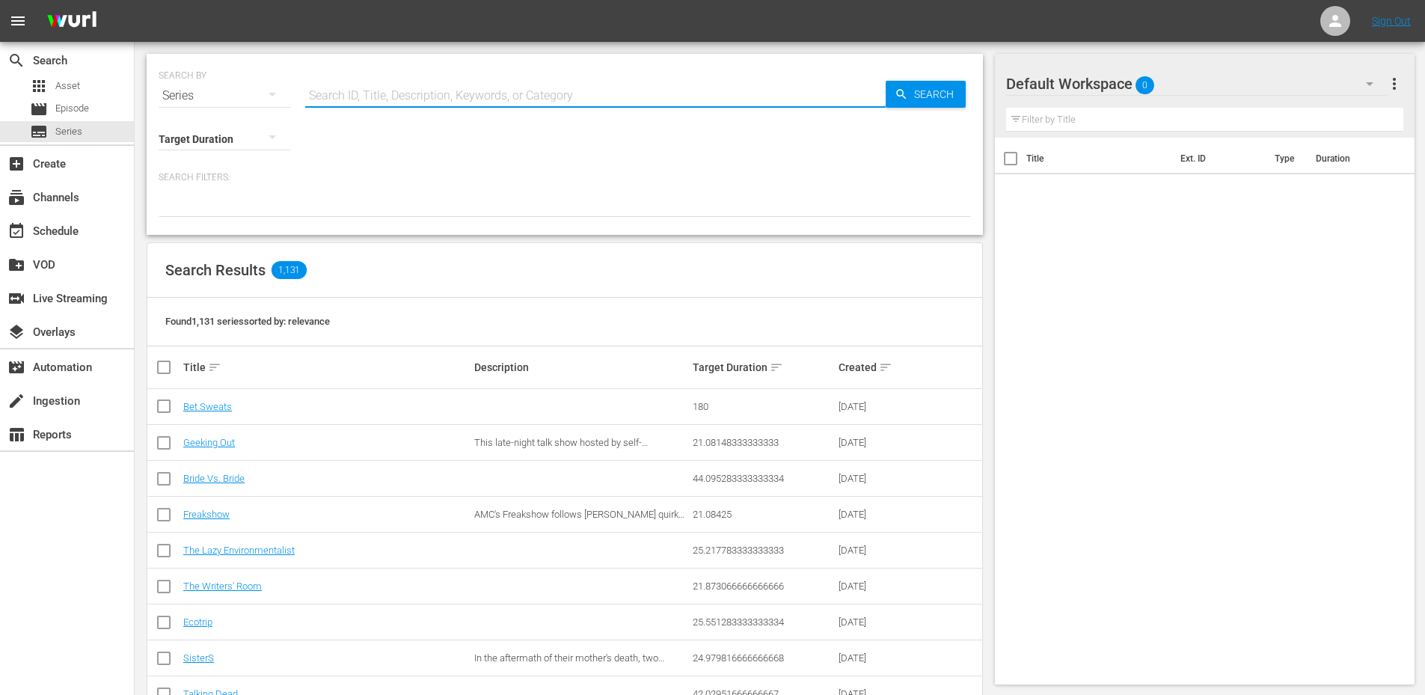
paste input "Sakura Trick"
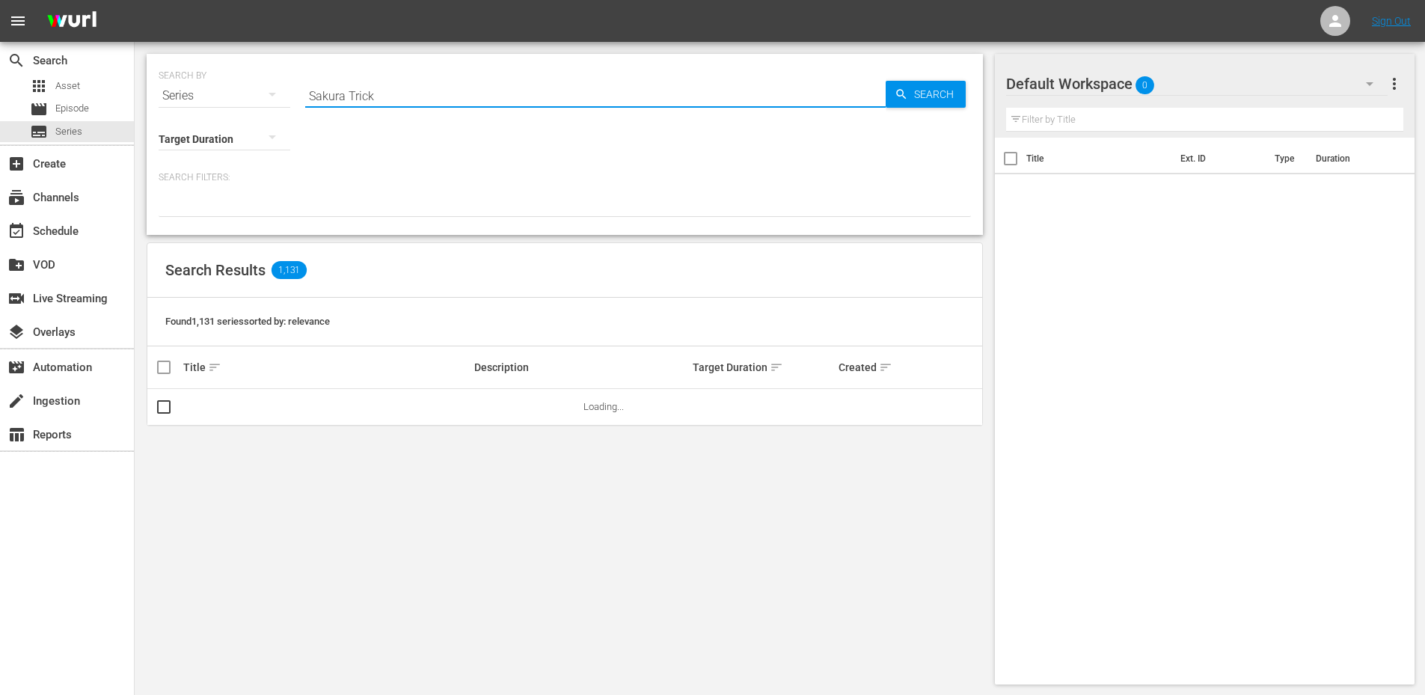
type input "Sakura Trick"
click at [918, 99] on span "Search" at bounding box center [937, 94] width 58 height 27
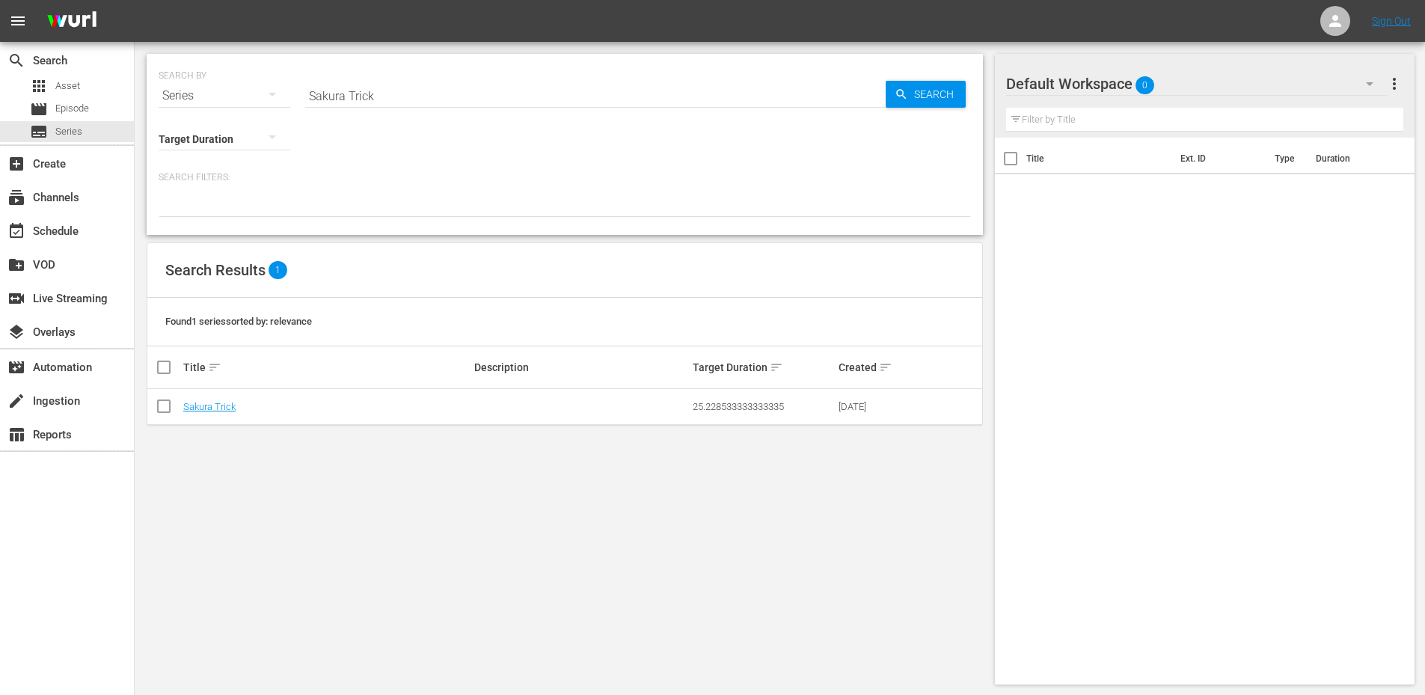
click at [343, 95] on input "Sakura Trick" at bounding box center [595, 96] width 580 height 36
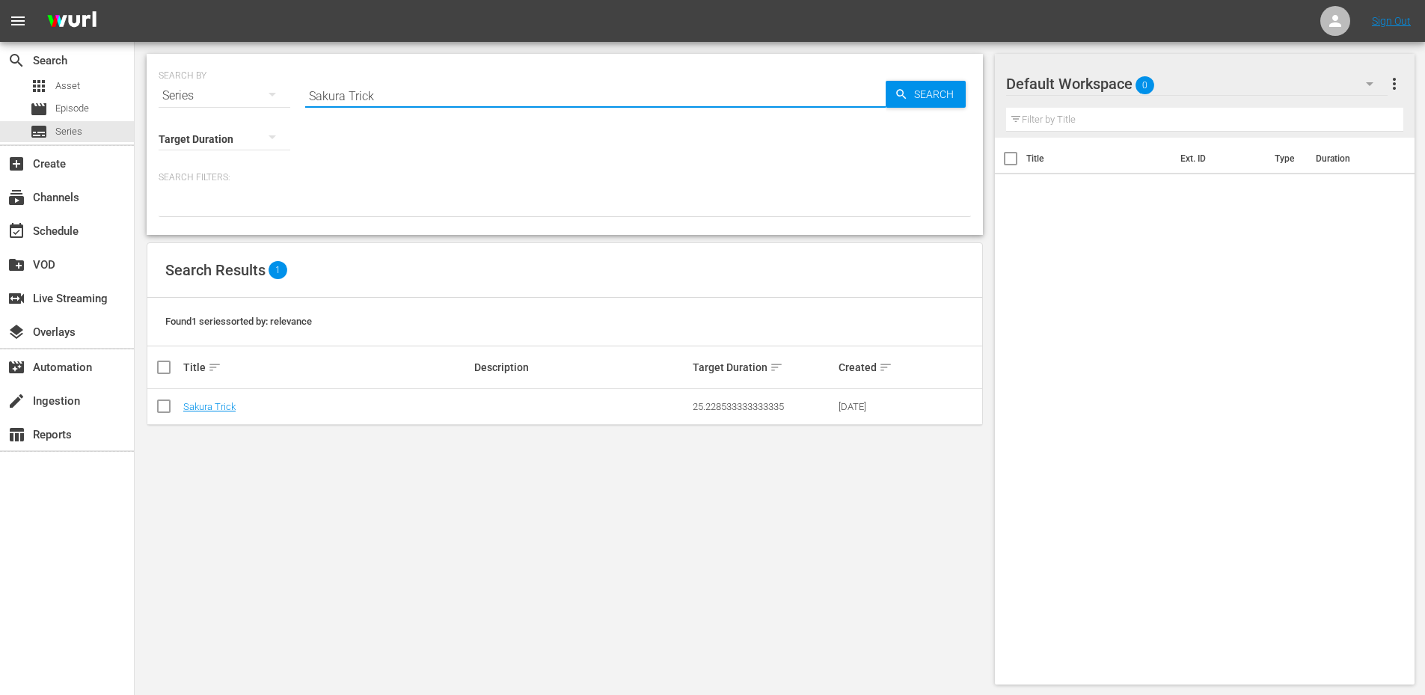
click at [343, 95] on input "Sakura Trick" at bounding box center [595, 96] width 580 height 36
paste input "High school student [PERSON_NAME] and her friends open the door to an alternati…"
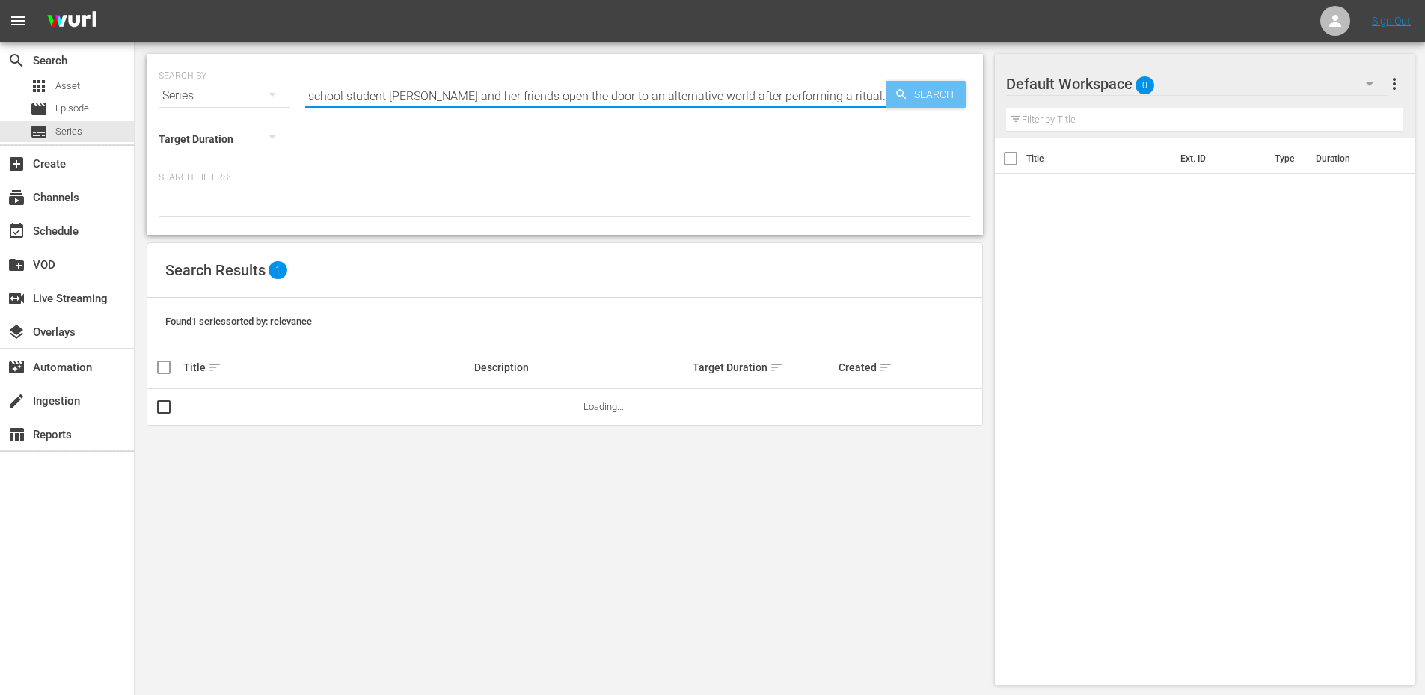
click at [925, 93] on span "Search" at bounding box center [937, 94] width 58 height 27
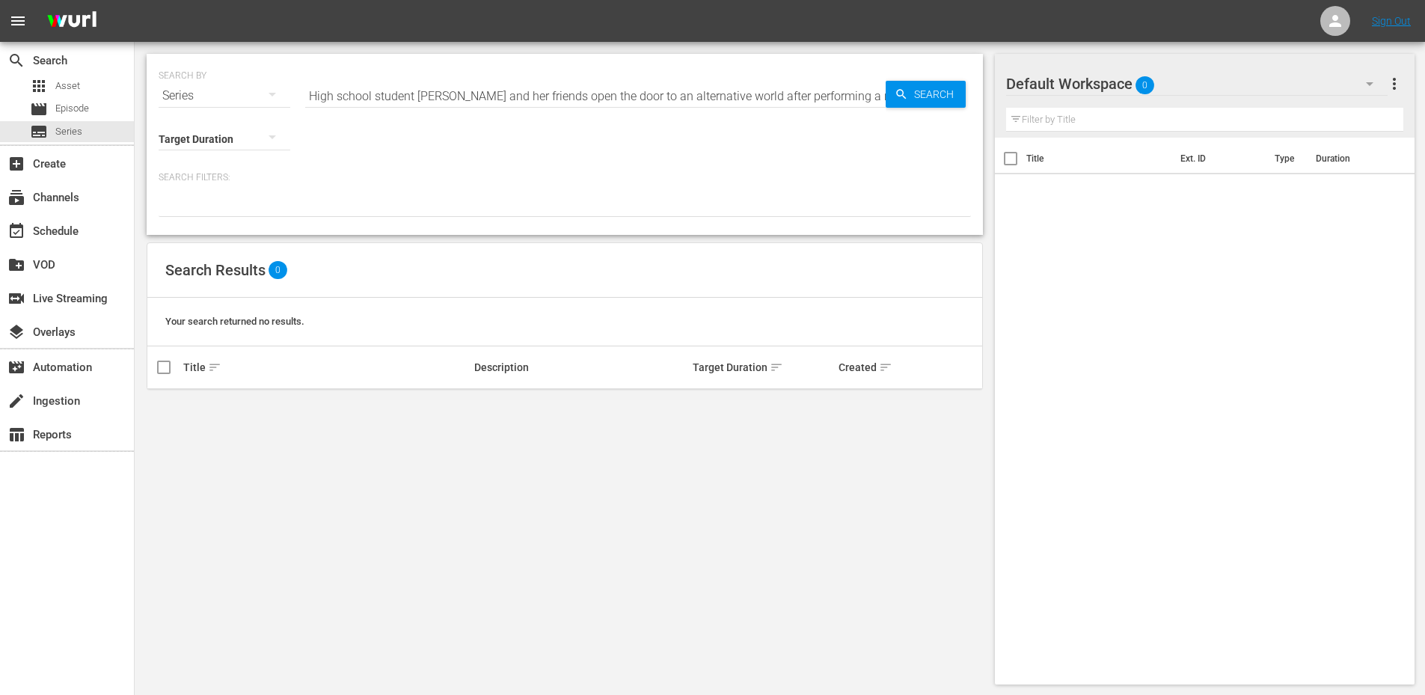
click at [440, 93] on input "High school student [PERSON_NAME] and her friends open the door to an alternati…" at bounding box center [595, 96] width 580 height 36
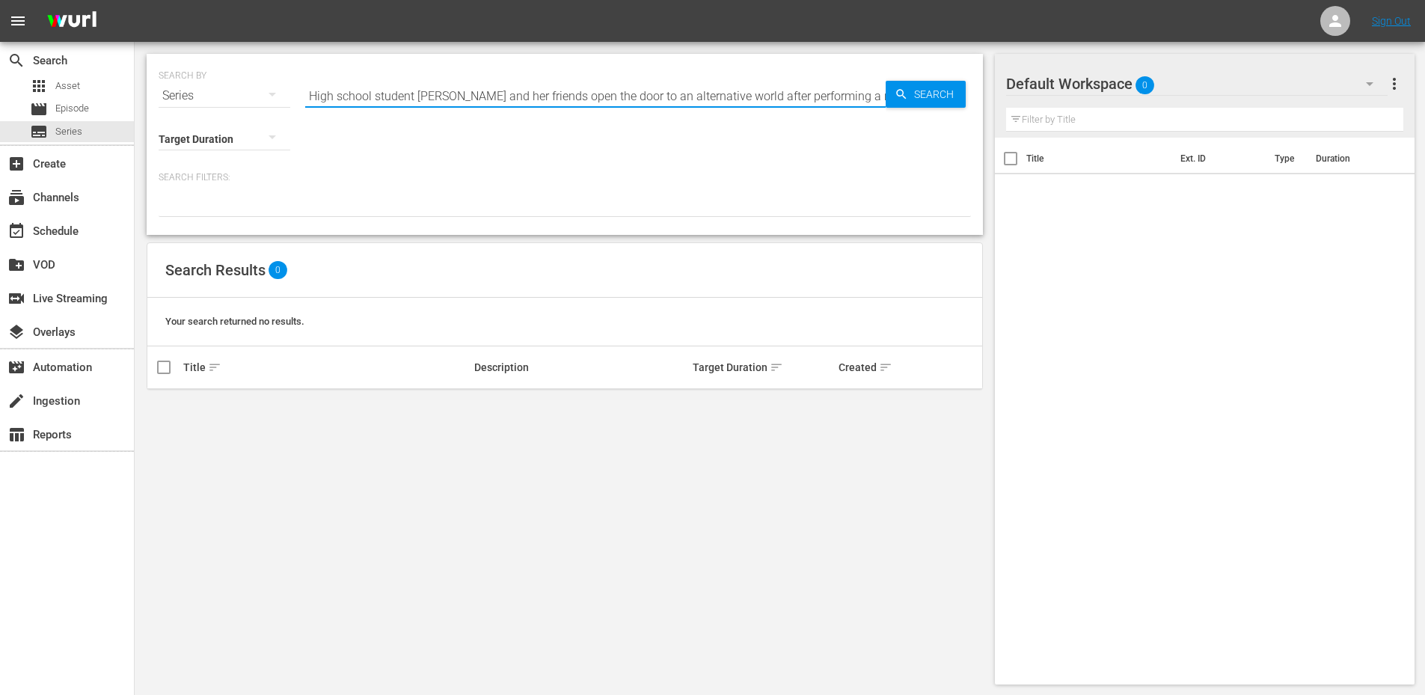
click at [440, 93] on input "High school student [PERSON_NAME] and her friends open the door to an alternati…" at bounding box center [595, 96] width 580 height 36
type input "The Girl in Twilight"
